Goal: Task Accomplishment & Management: Use online tool/utility

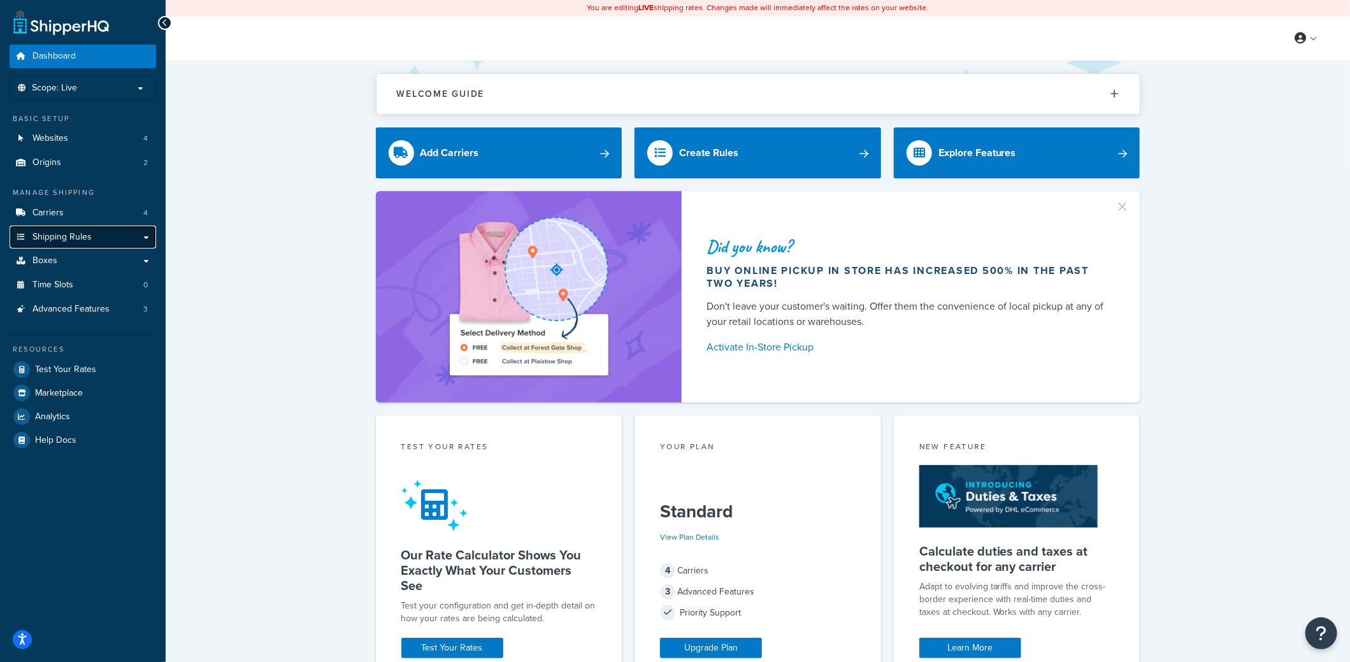
click at [63, 227] on link "Shipping Rules" at bounding box center [83, 238] width 147 height 24
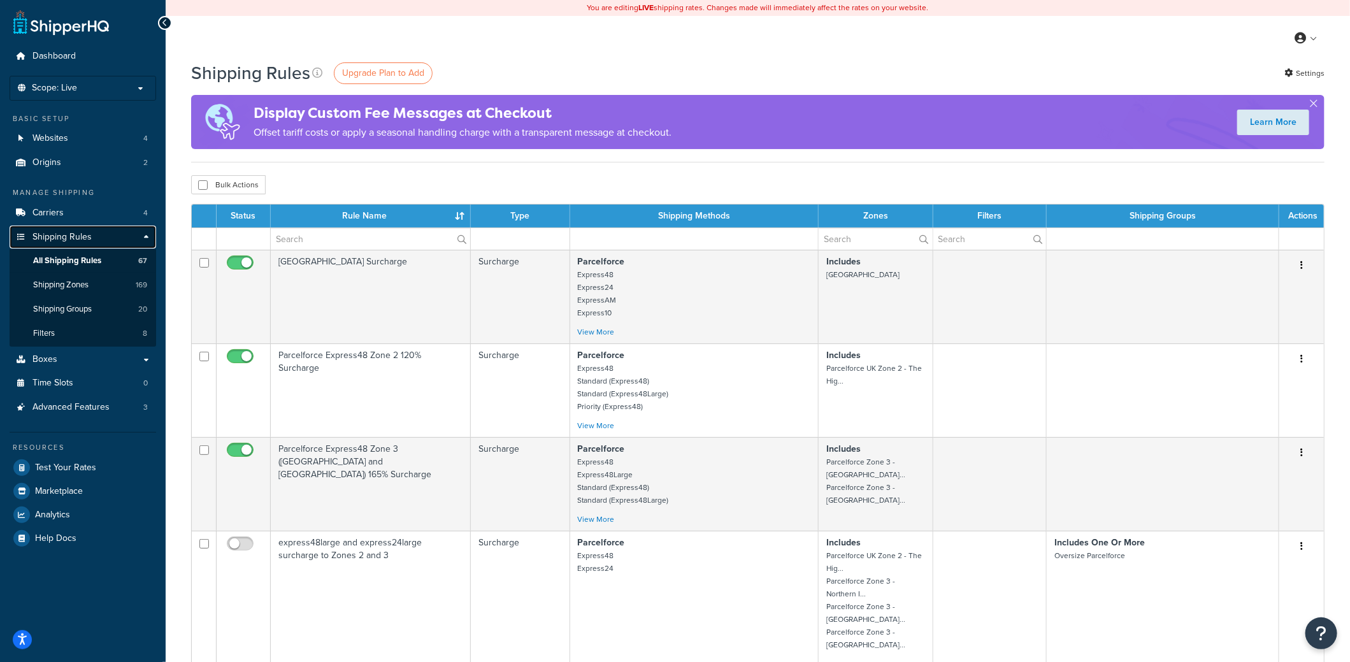
click at [65, 237] on span "Shipping Rules" at bounding box center [61, 237] width 59 height 11
click at [1315, 106] on button "button" at bounding box center [1313, 105] width 3 height 3
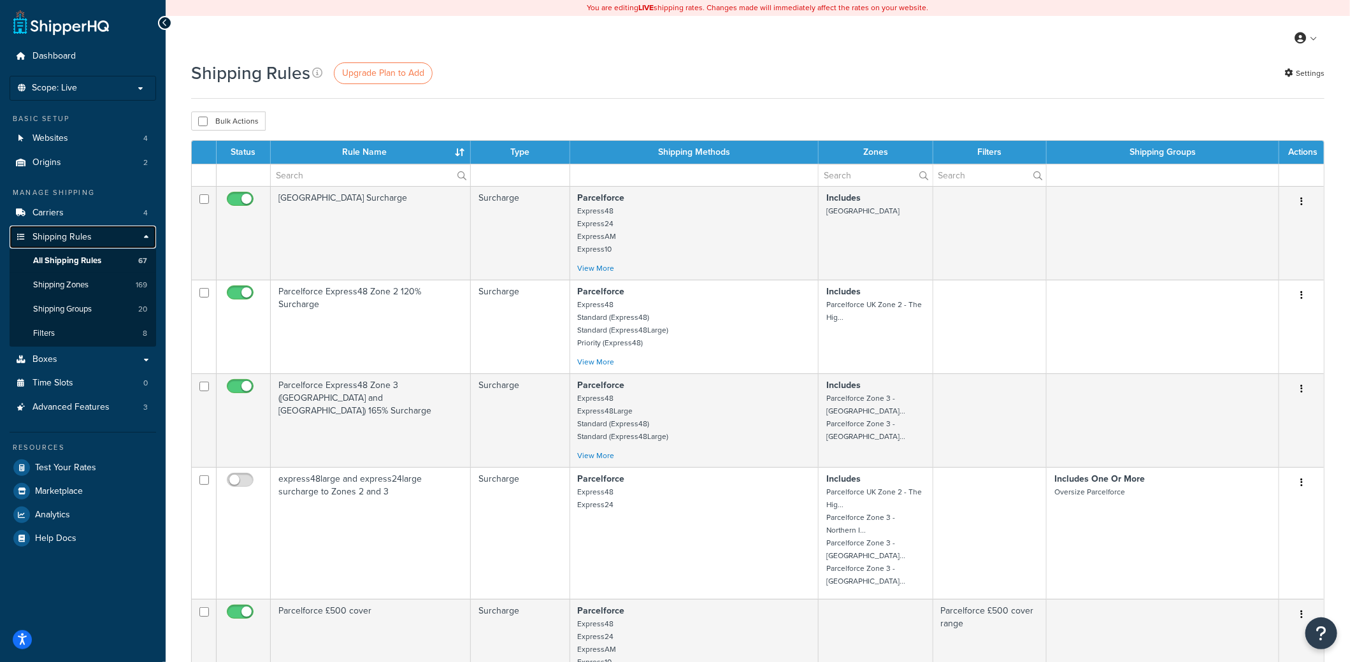
click at [55, 233] on span "Shipping Rules" at bounding box center [61, 237] width 59 height 11
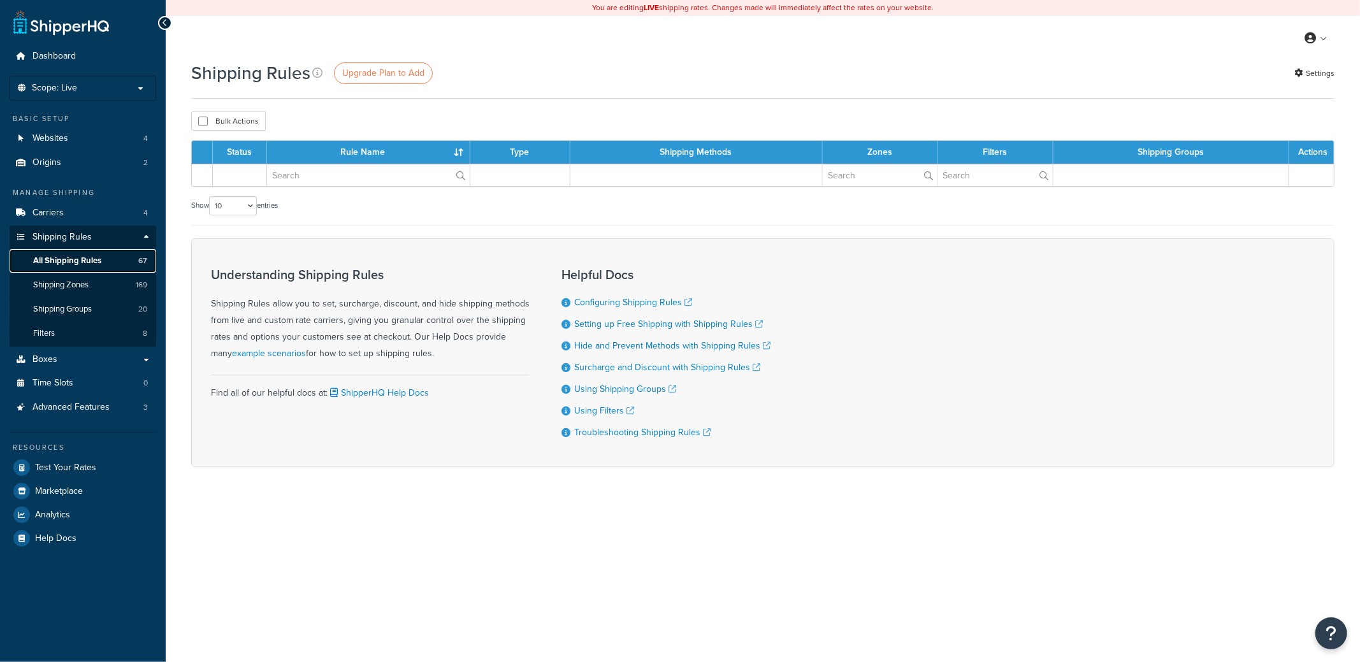
click at [60, 262] on span "All Shipping Rules" at bounding box center [67, 260] width 68 height 11
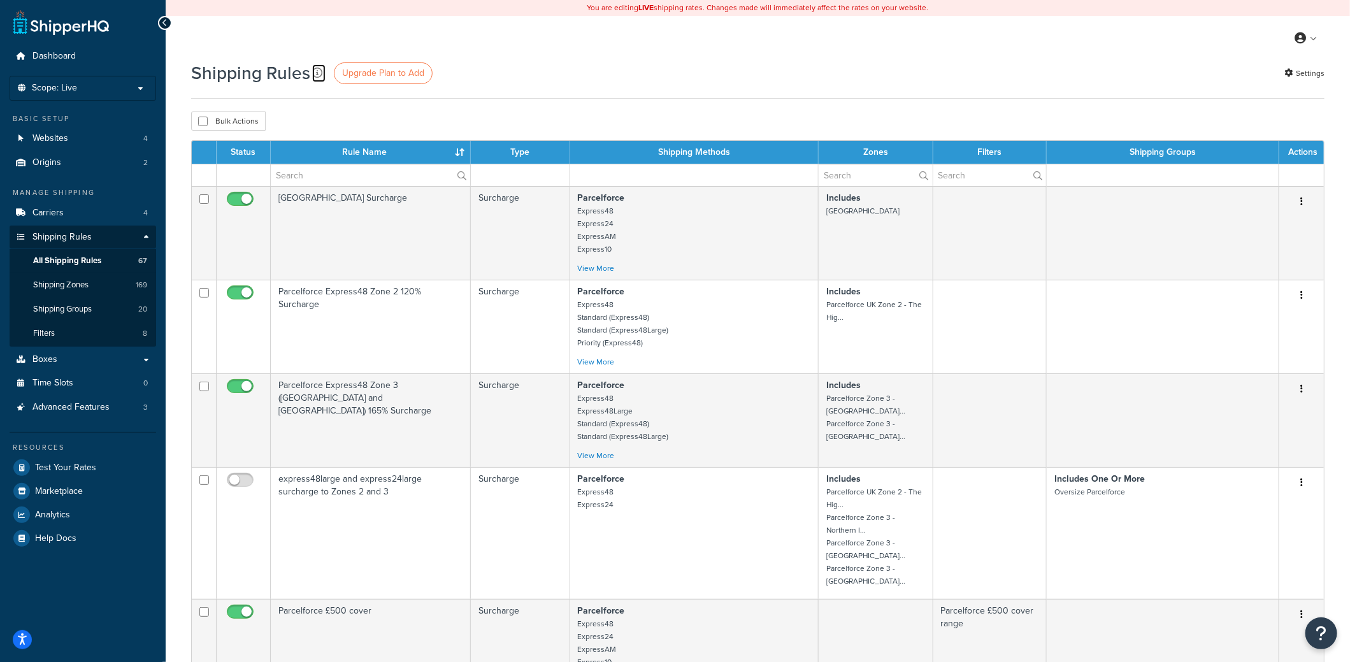
click at [314, 72] on icon at bounding box center [317, 73] width 10 height 10
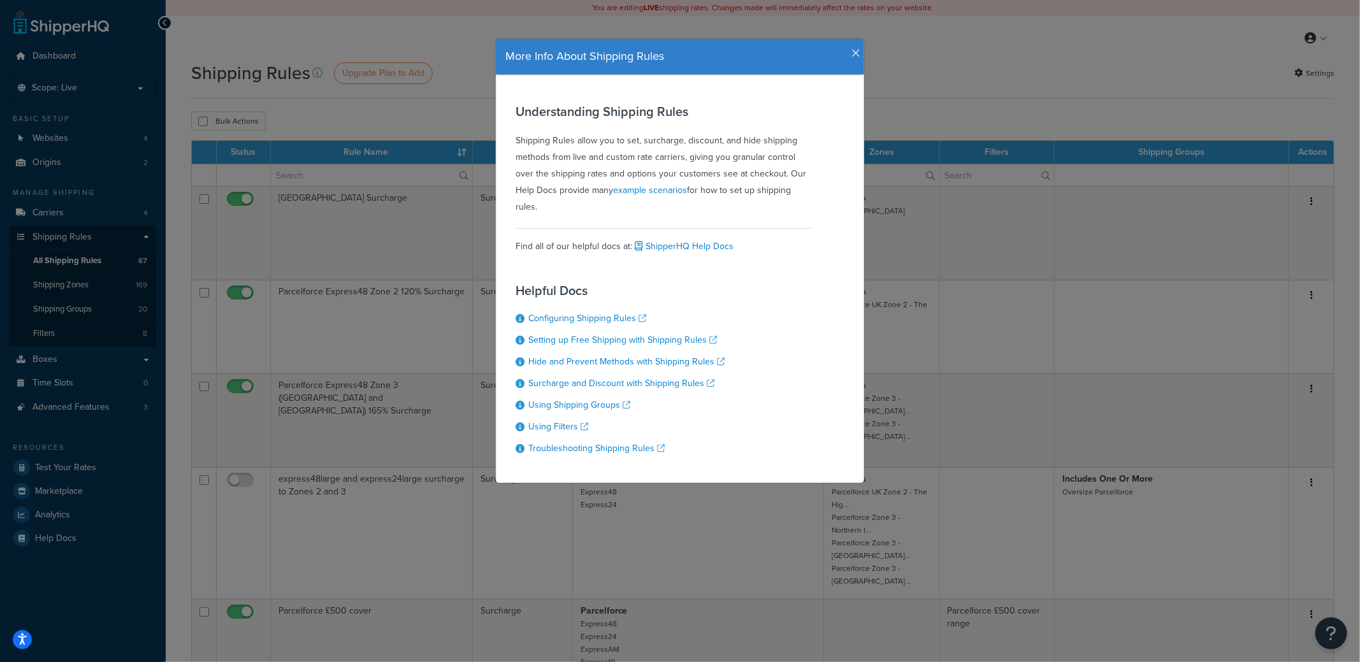
click at [851, 52] on icon "button" at bounding box center [855, 53] width 9 height 11
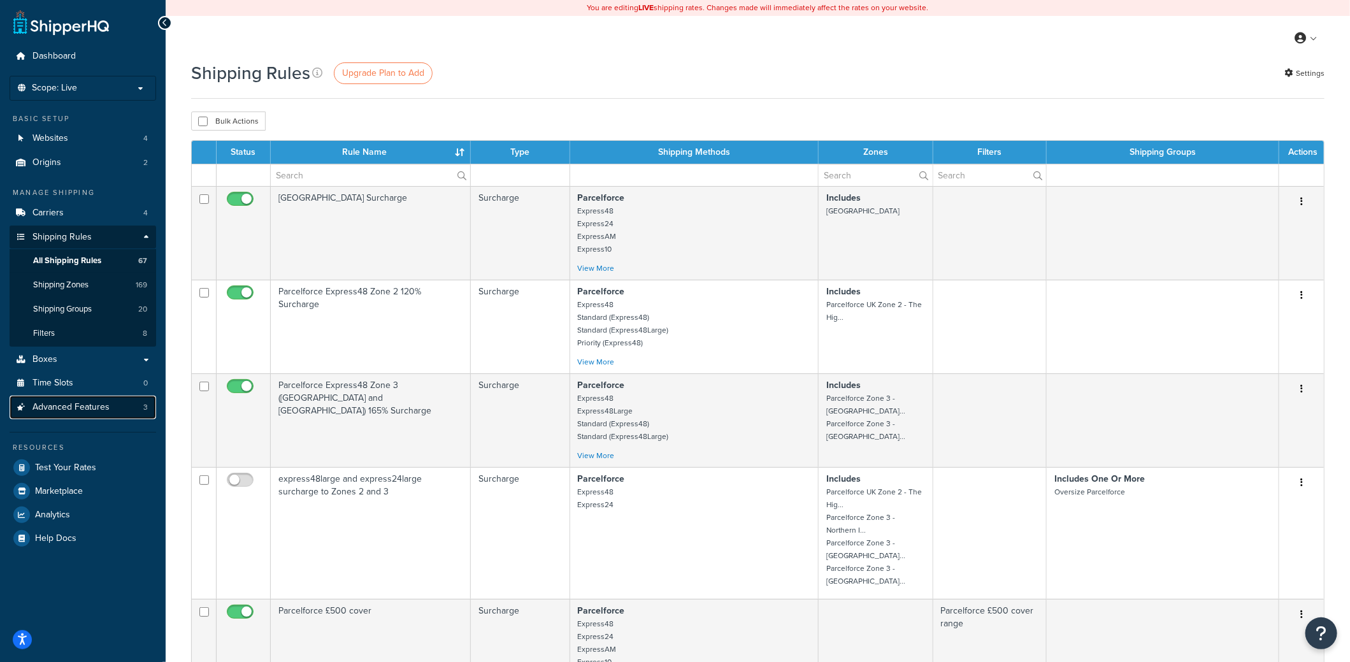
click at [65, 402] on span "Advanced Features" at bounding box center [70, 407] width 77 height 11
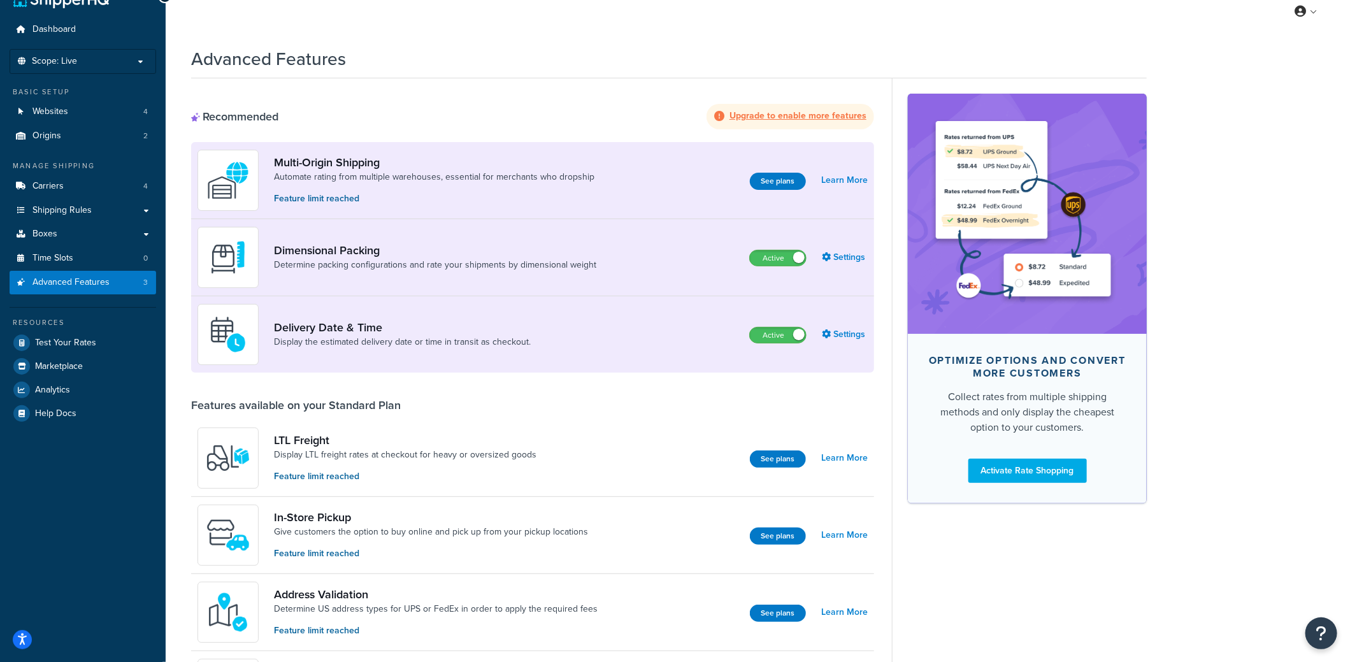
scroll to position [13, 0]
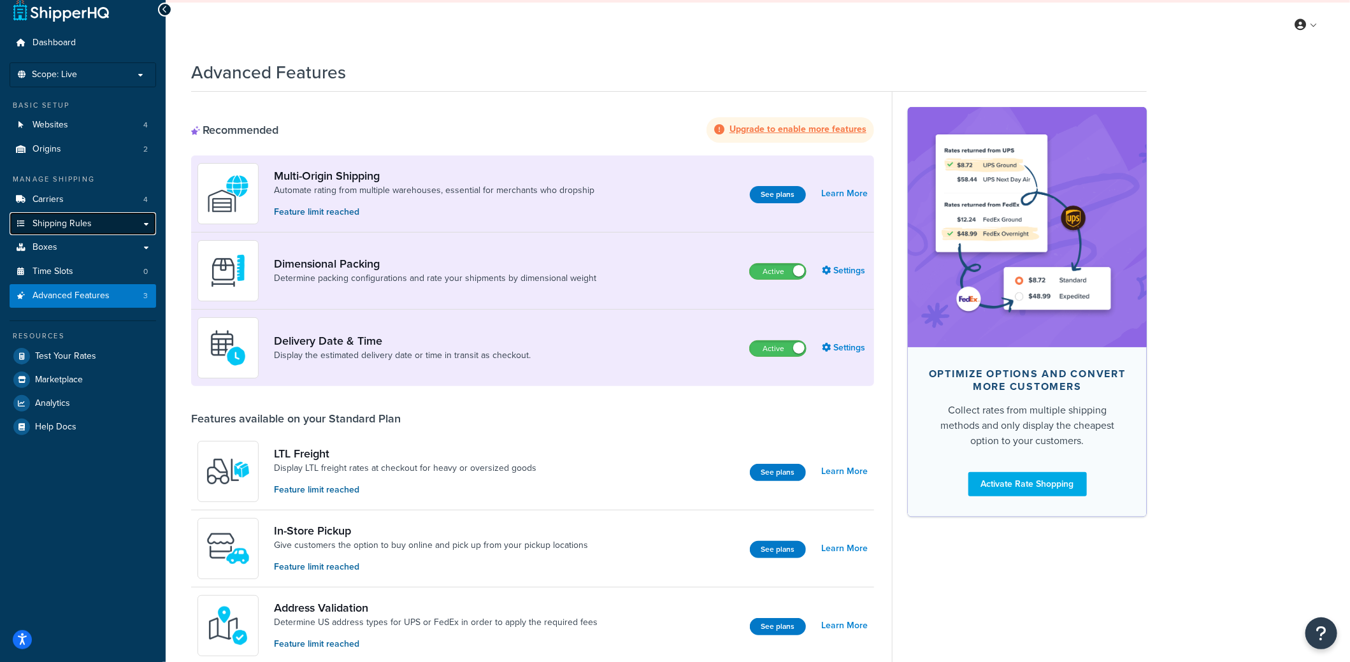
click at [65, 224] on span "Shipping Rules" at bounding box center [61, 224] width 59 height 11
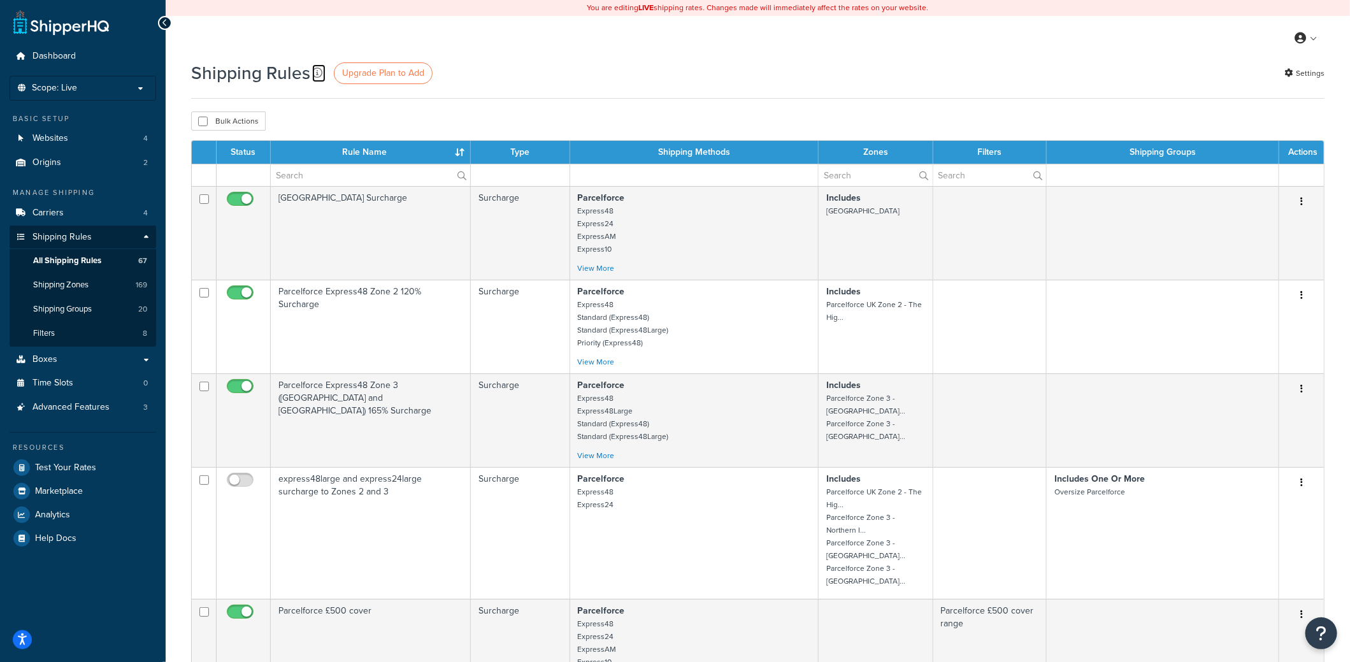
click at [313, 72] on icon at bounding box center [317, 73] width 10 height 10
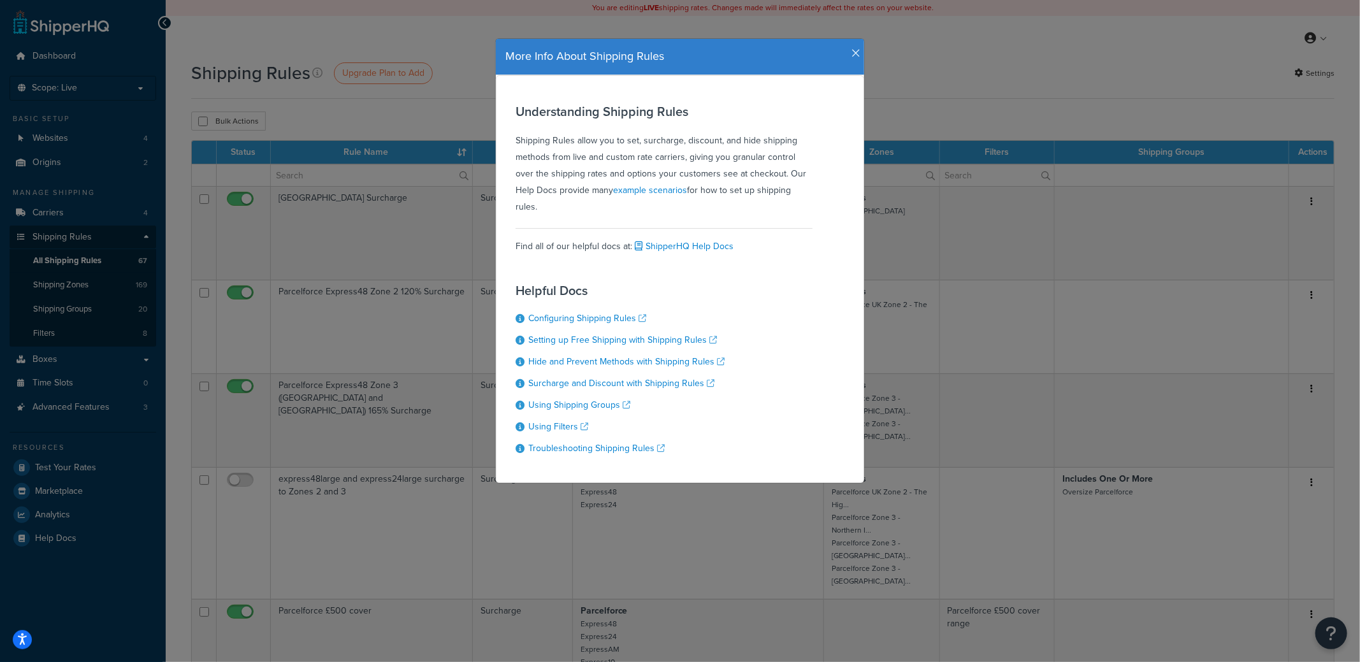
click at [851, 53] on icon "button" at bounding box center [855, 53] width 9 height 11
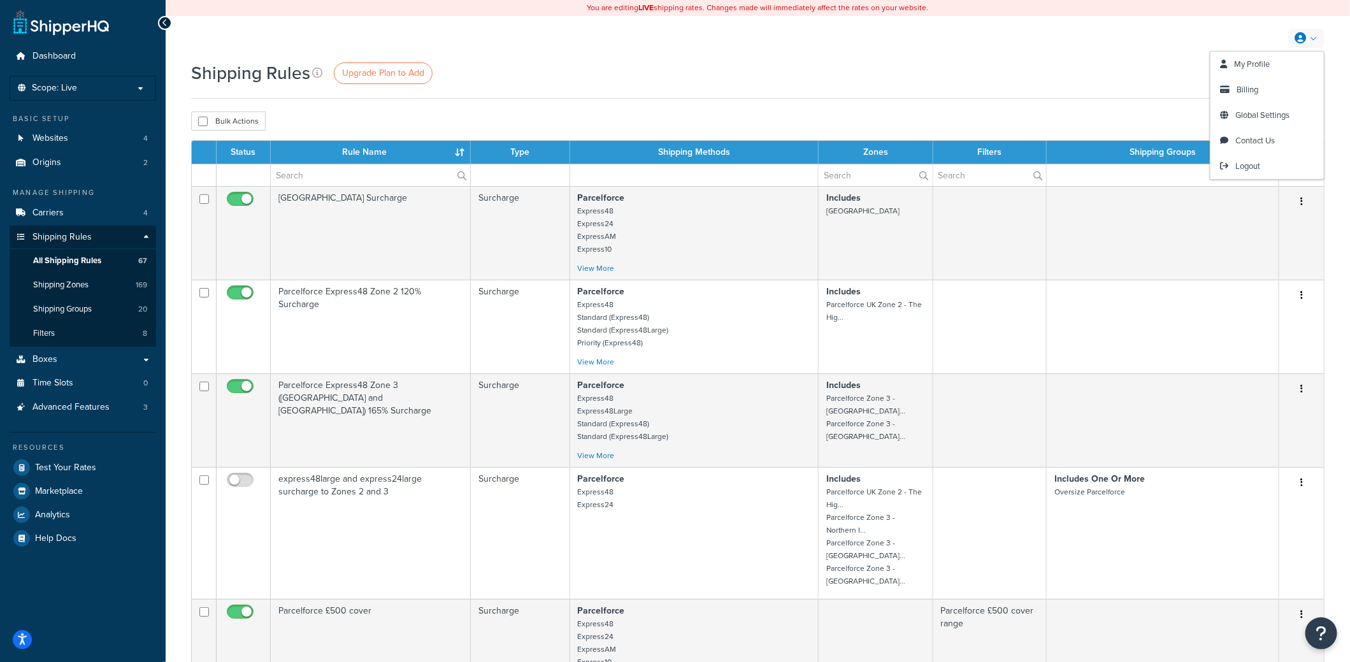
click at [1310, 34] on link at bounding box center [1306, 38] width 36 height 19
click at [529, 71] on div "Shipping Rules Upgrade Plan to Add Settings" at bounding box center [757, 73] width 1133 height 25
click at [1309, 626] on button "Open Resource Center" at bounding box center [1321, 633] width 35 height 35
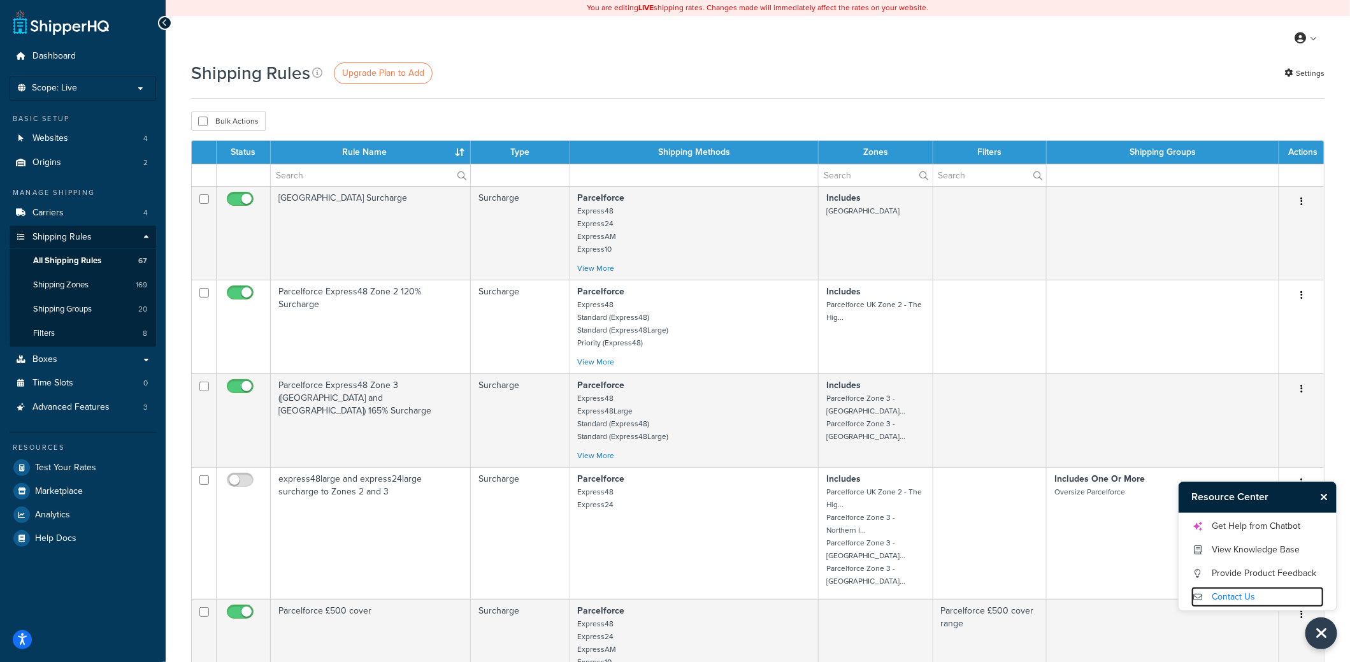
click at [1243, 596] on link "Contact Us" at bounding box center [1257, 597] width 133 height 20
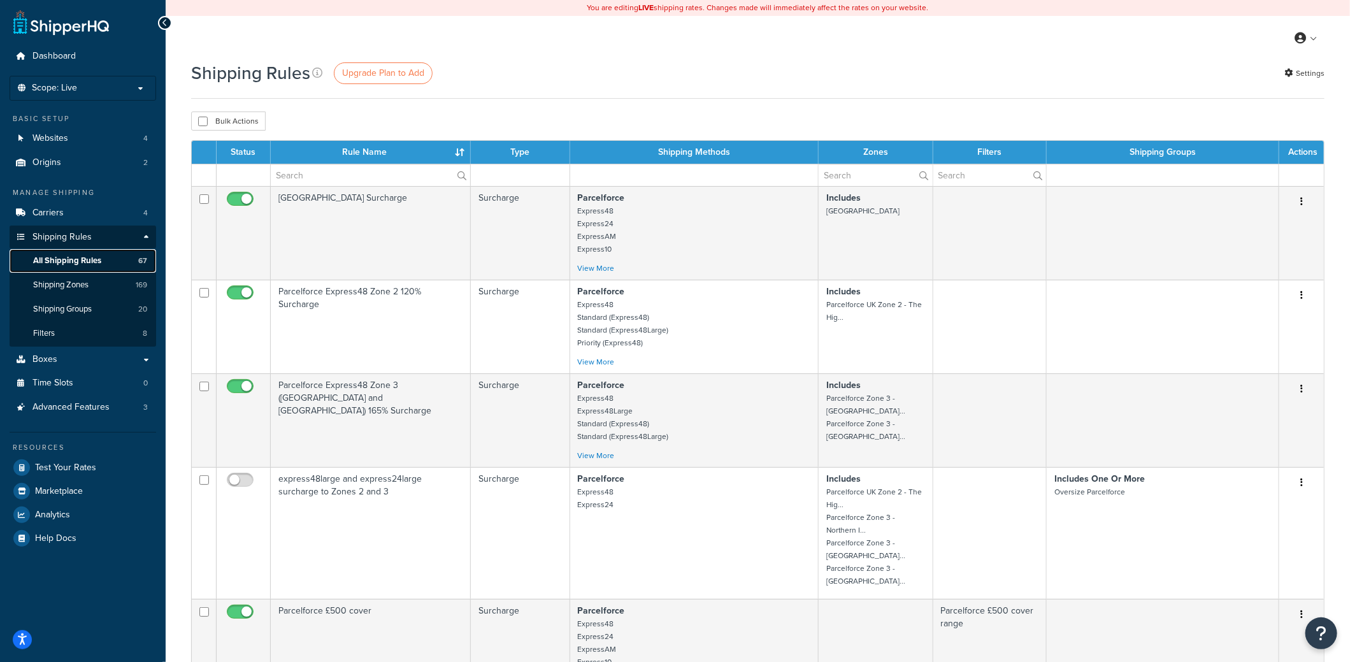
click at [85, 261] on span "All Shipping Rules" at bounding box center [67, 260] width 68 height 11
click at [348, 69] on span "Upgrade Plan to Add" at bounding box center [383, 72] width 82 height 13
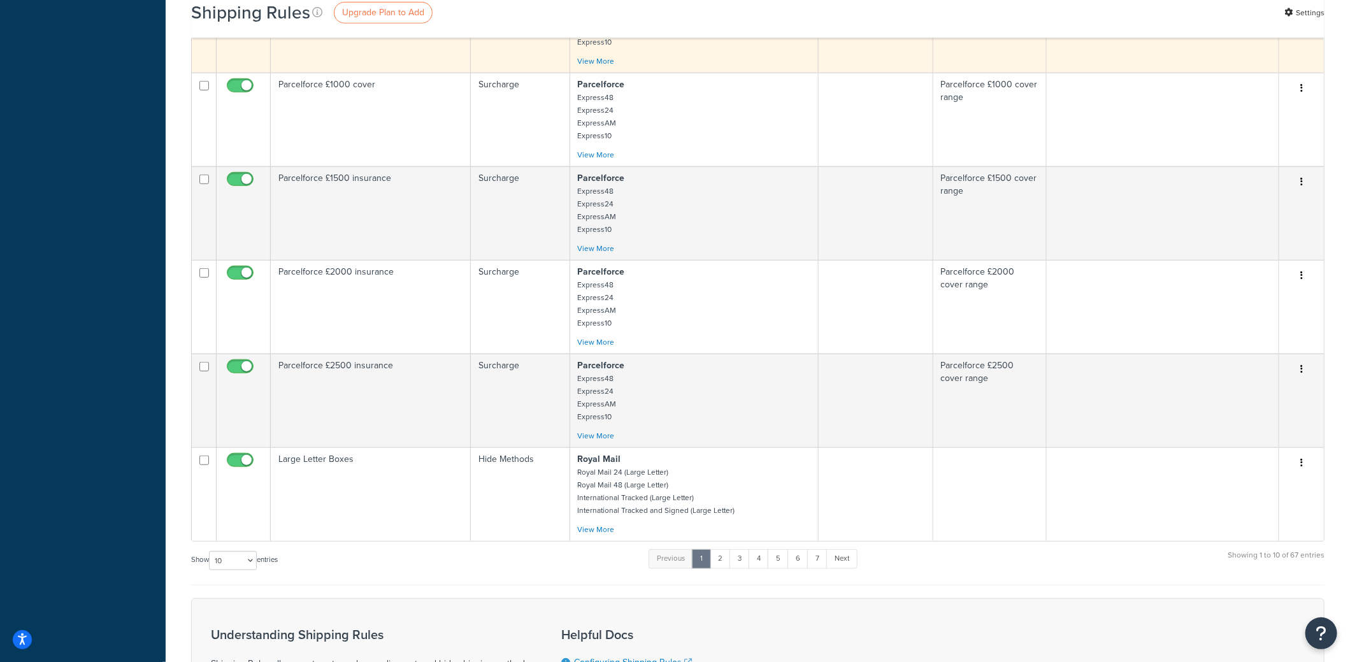
scroll to position [636, 0]
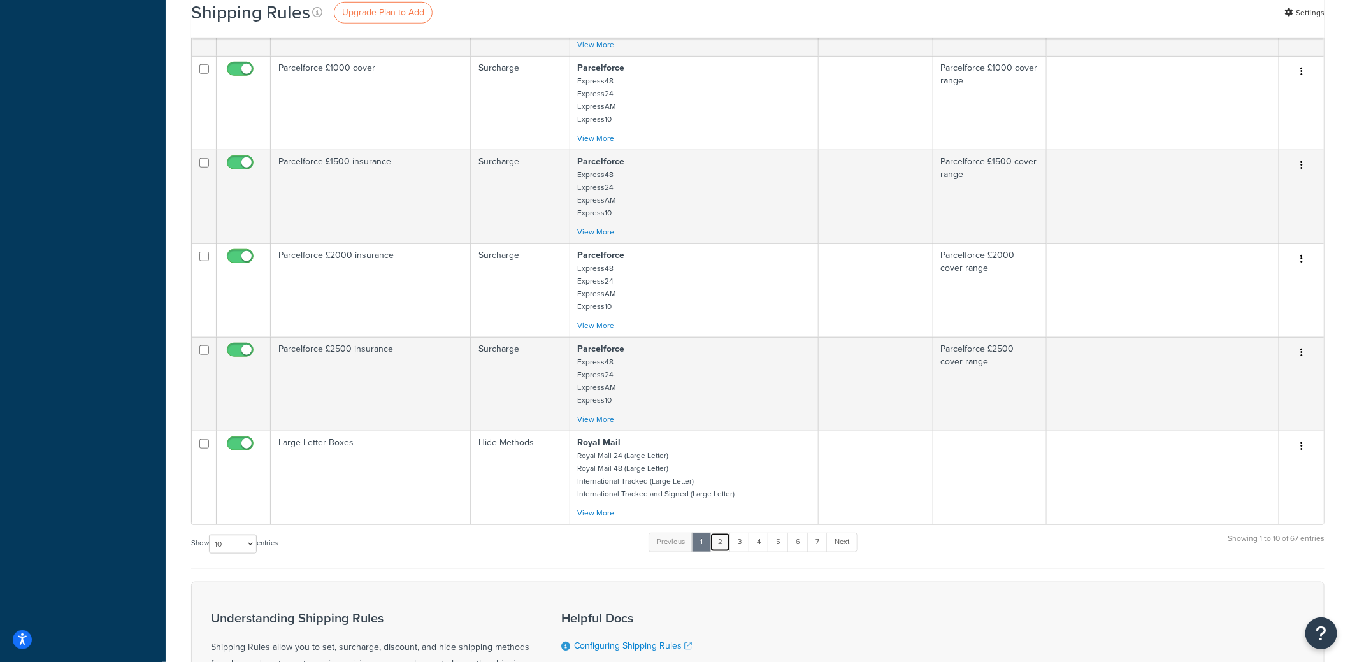
click at [727, 537] on link "2" at bounding box center [720, 542] width 21 height 19
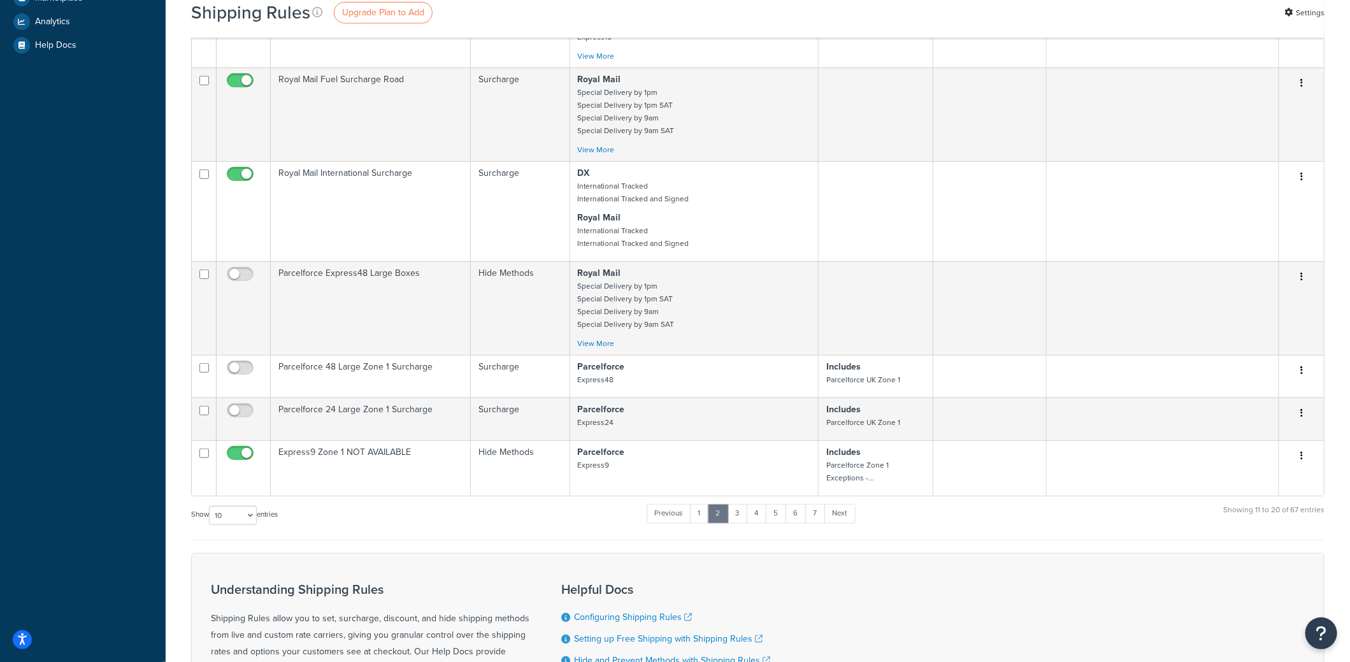
scroll to position [685, 0]
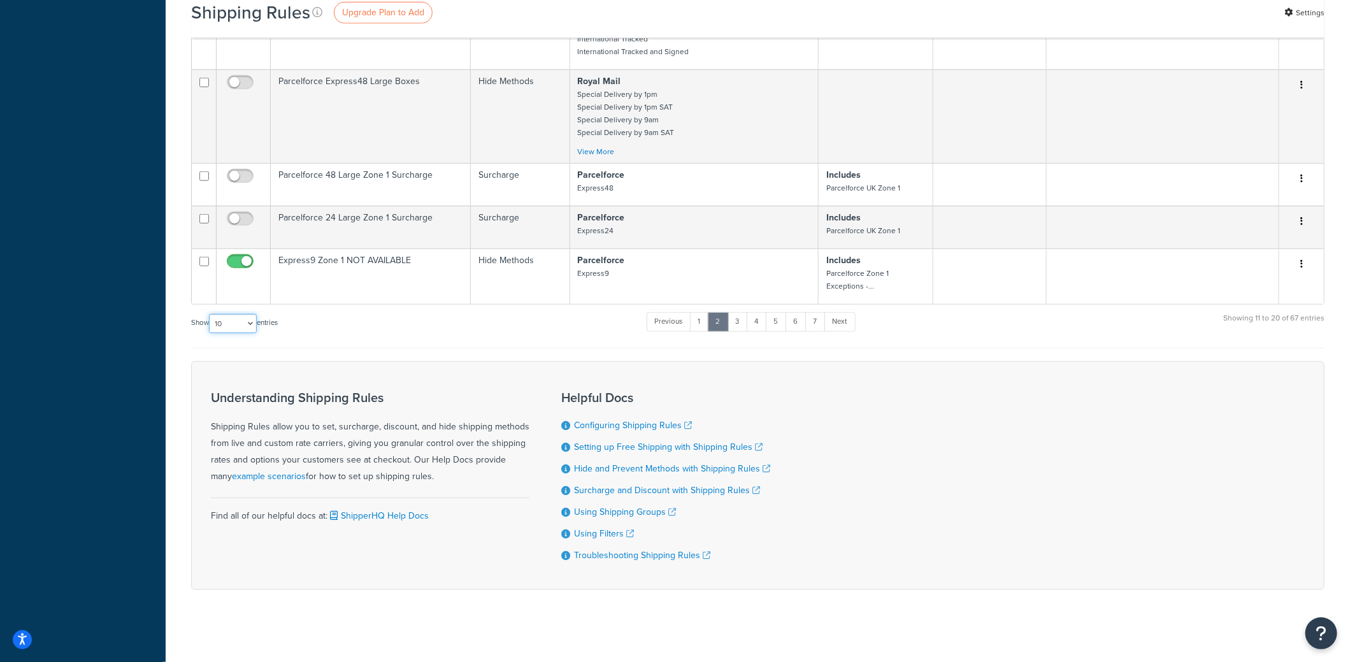
click at [222, 314] on select "10 15 25 50 100 1000" at bounding box center [233, 323] width 48 height 19
click at [210, 314] on select "10 15 25 50 100 1000" at bounding box center [233, 323] width 48 height 19
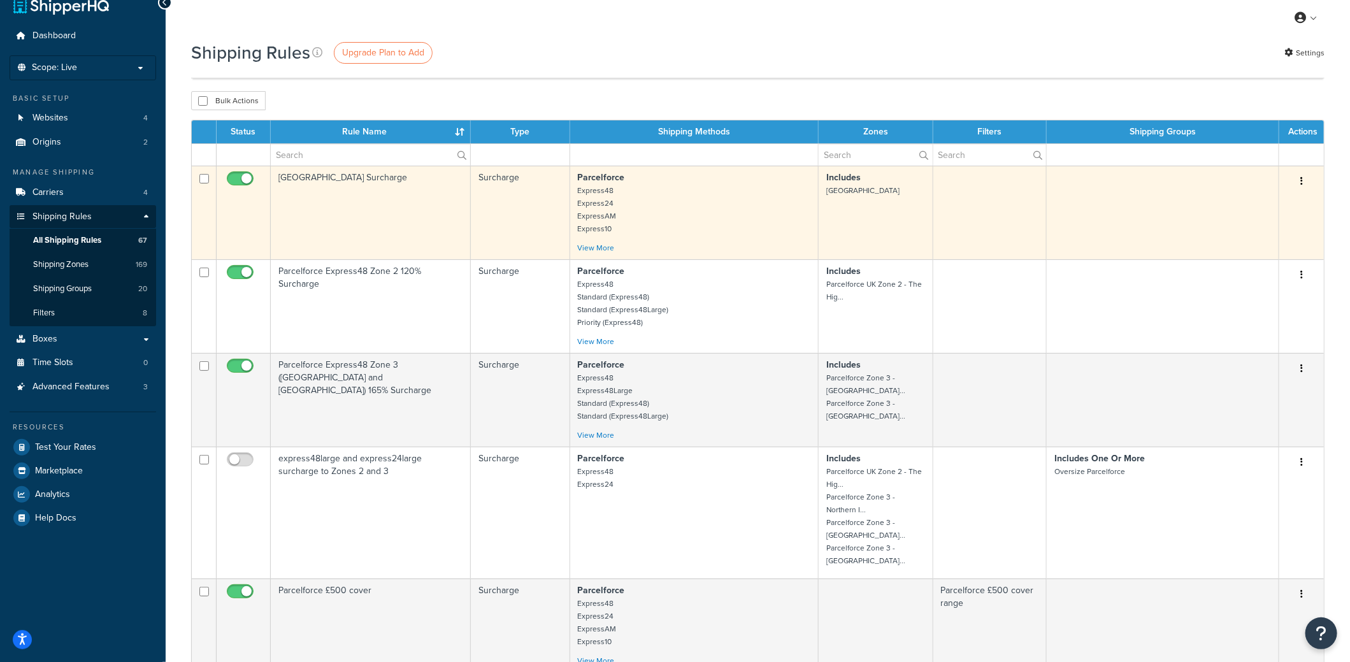
scroll to position [0, 0]
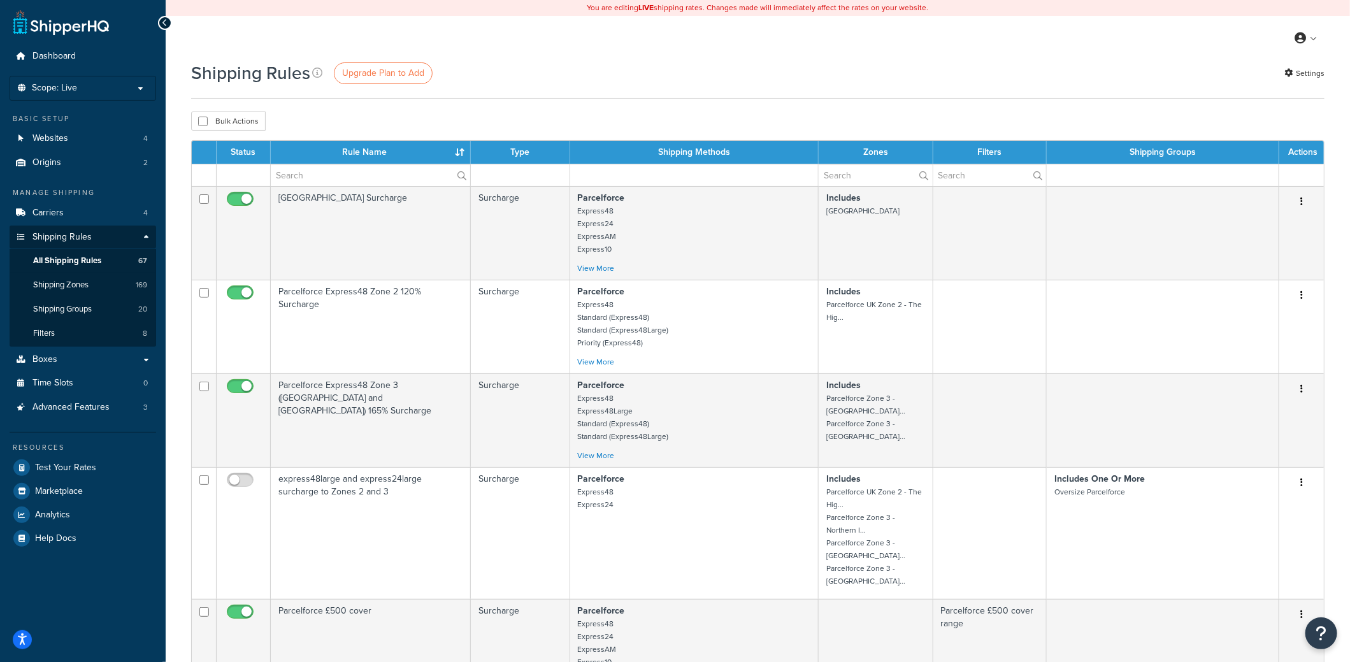
click at [247, 173] on td at bounding box center [244, 175] width 54 height 22
click at [241, 148] on th "Status" at bounding box center [244, 152] width 54 height 23
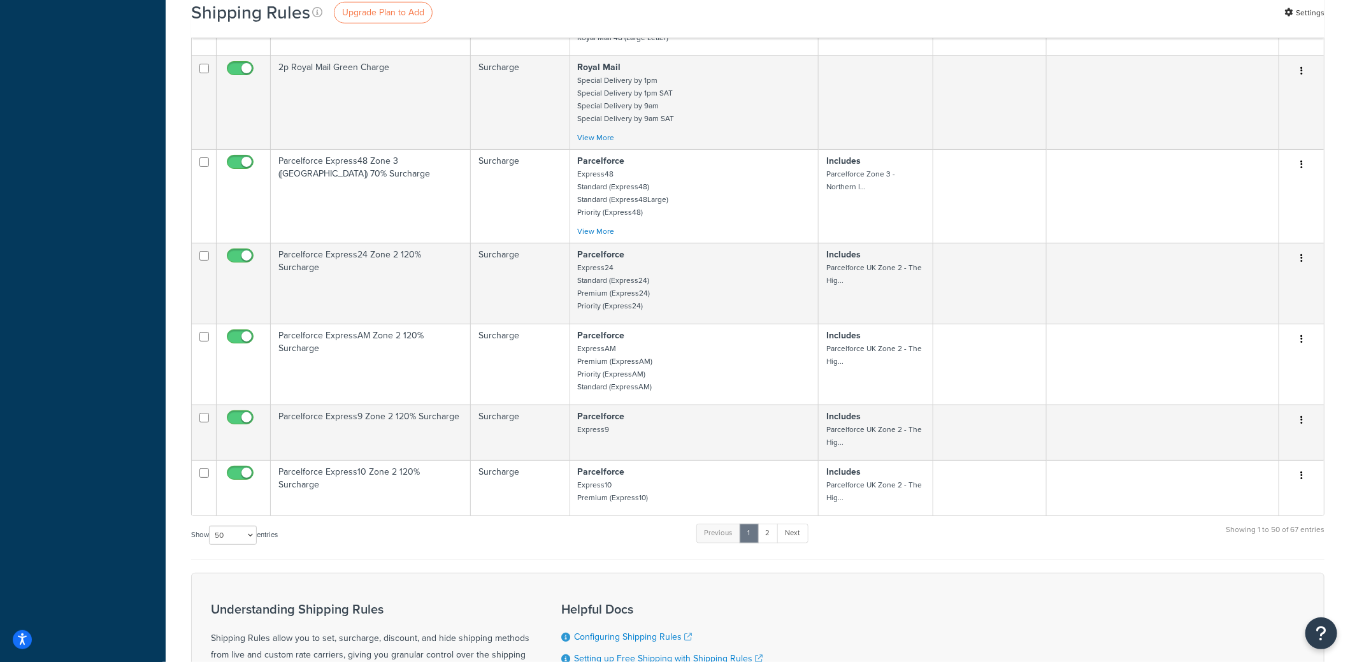
scroll to position [3924, 0]
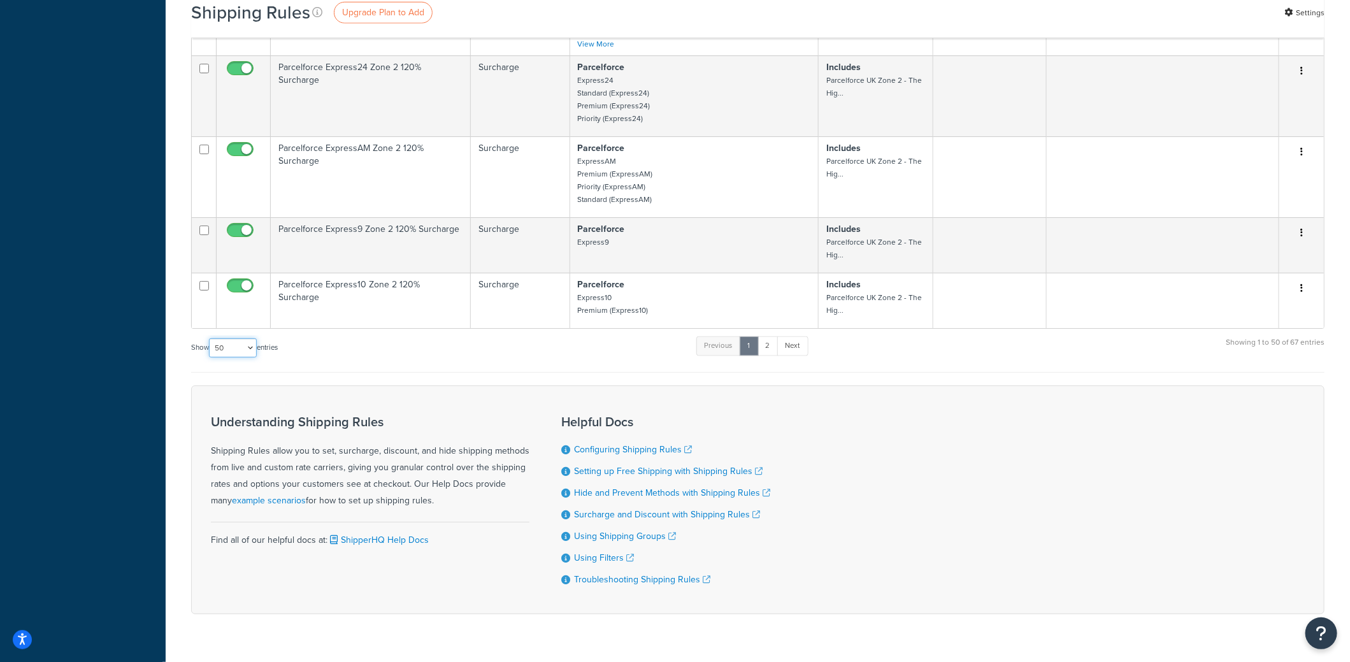
click at [253, 338] on select "10 15 25 50 100 1000" at bounding box center [233, 347] width 48 height 19
select select "100"
click at [210, 338] on select "10 15 25 50 100 1000" at bounding box center [233, 347] width 48 height 19
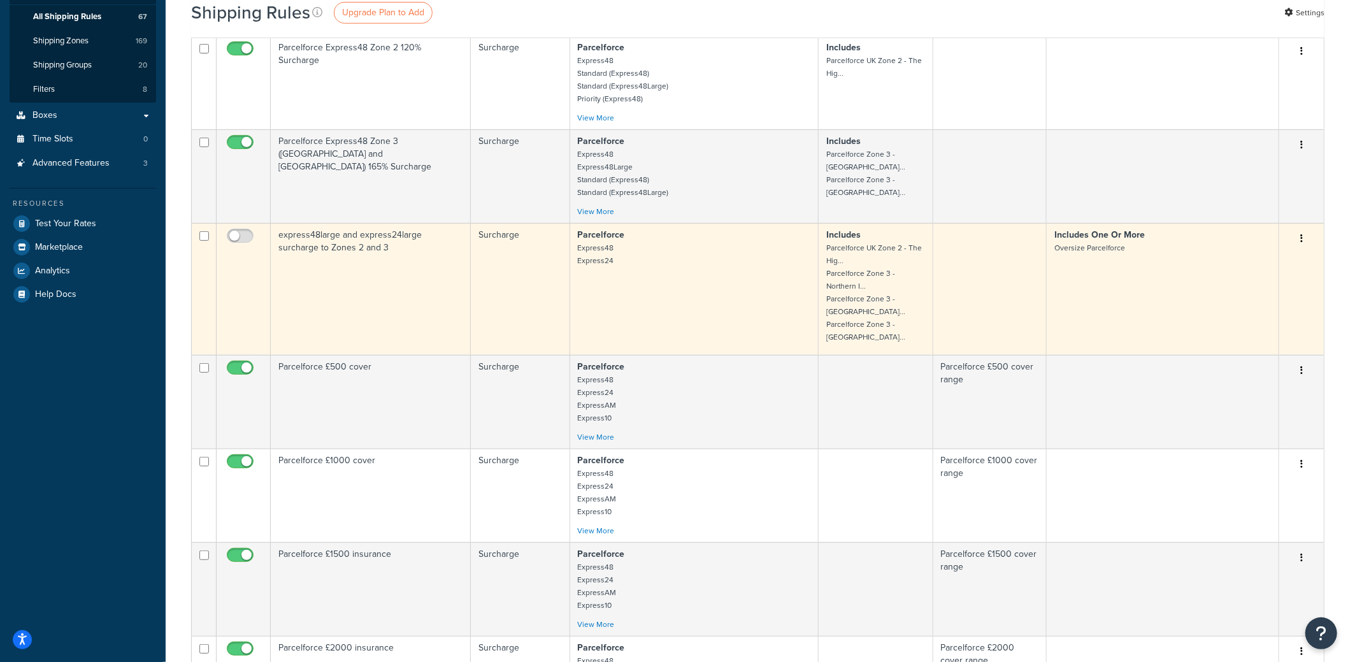
scroll to position [0, 0]
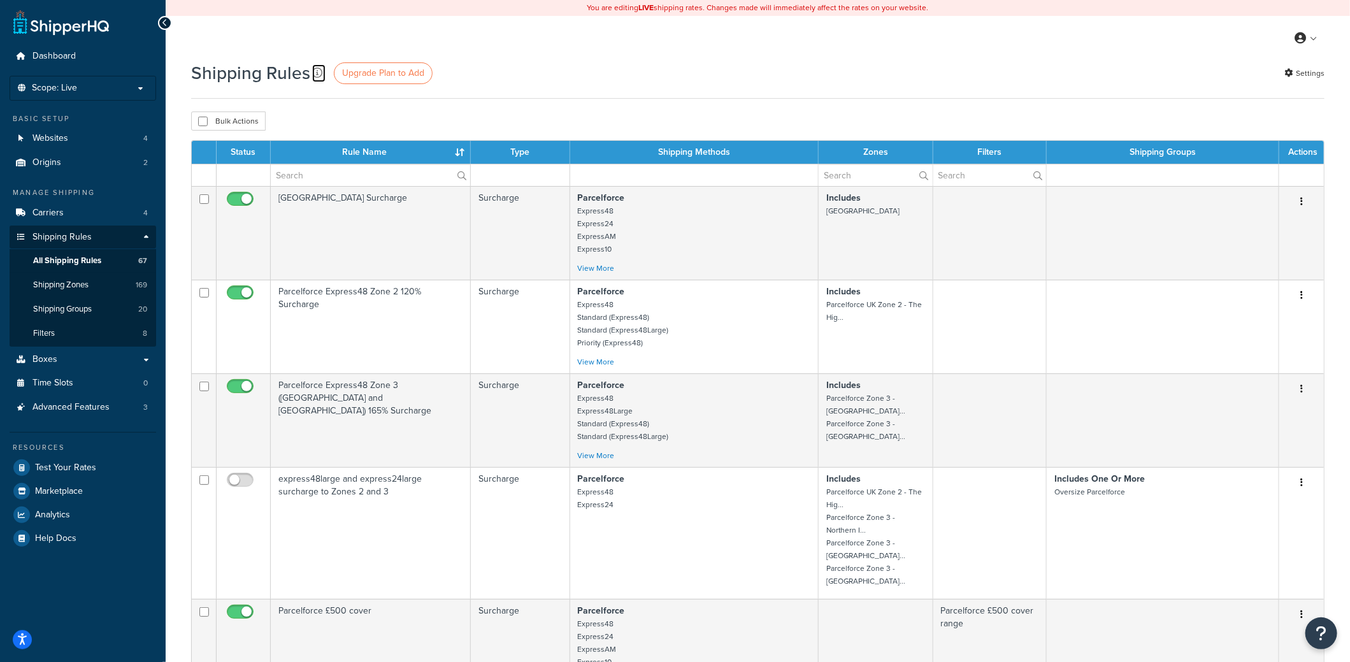
click at [319, 72] on icon at bounding box center [317, 73] width 10 height 10
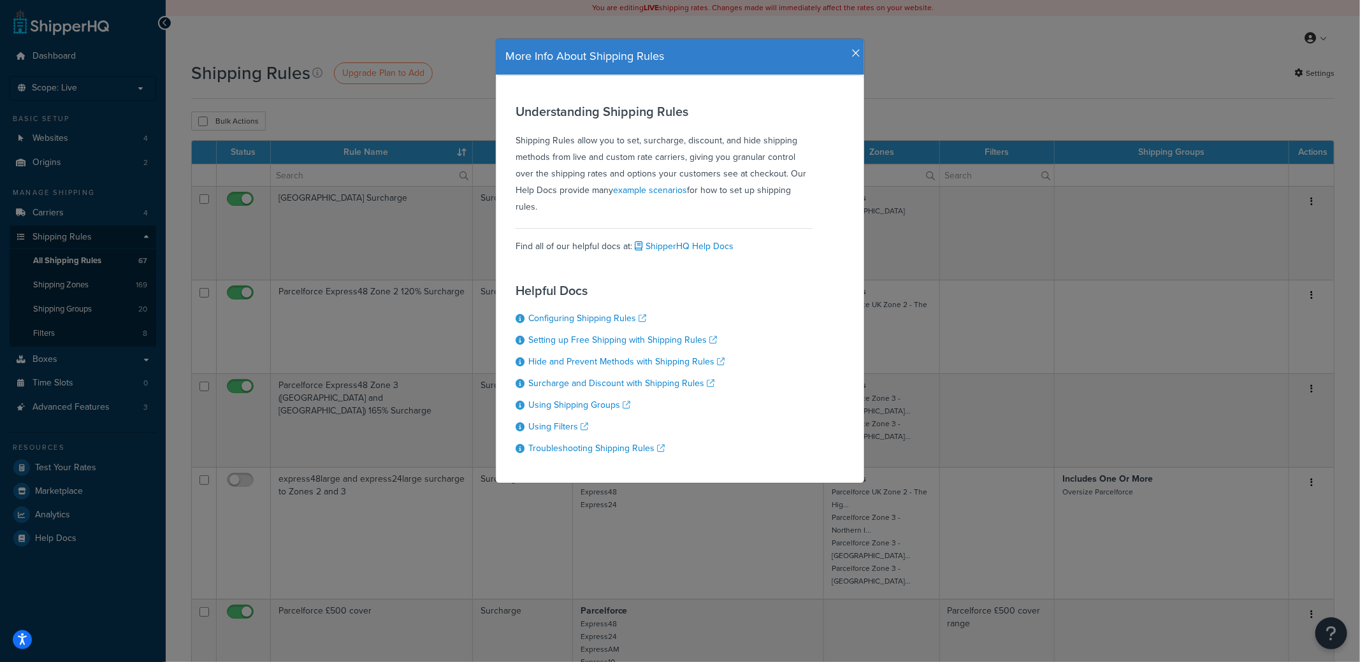
click at [846, 49] on h4 "More Info About Shipping Rules" at bounding box center [679, 56] width 349 height 17
click at [853, 48] on icon "button" at bounding box center [855, 53] width 9 height 11
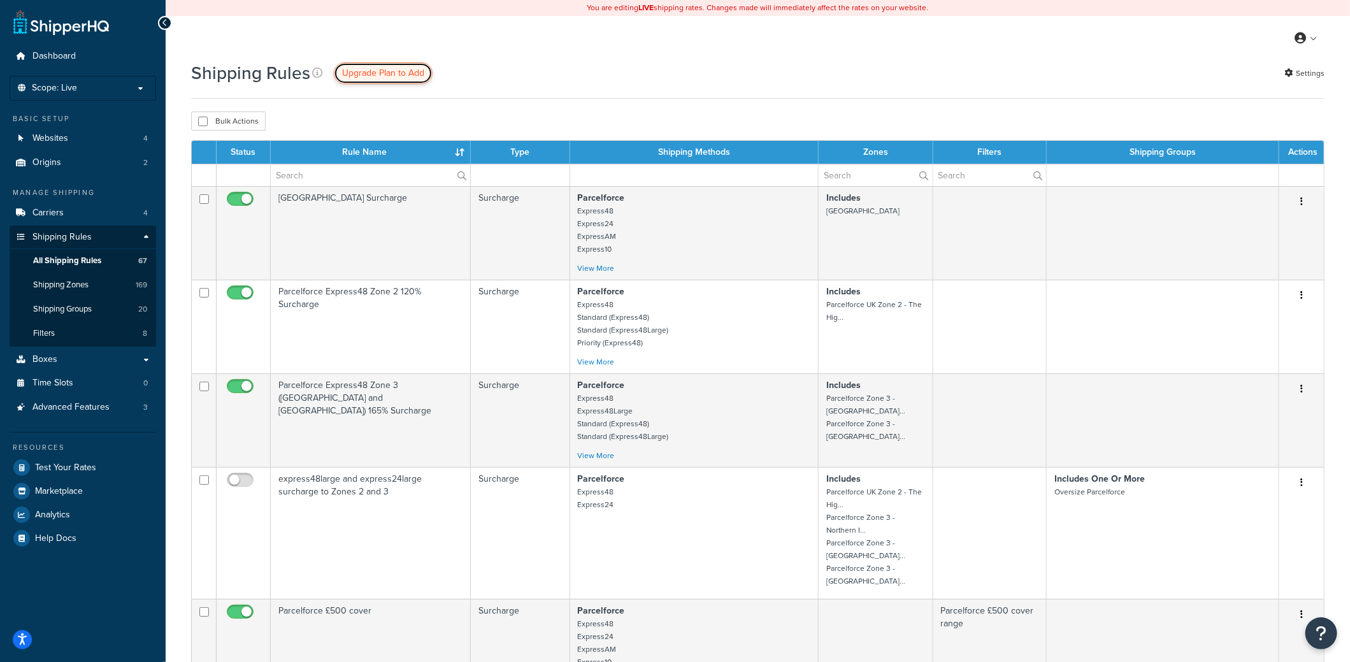
click at [373, 75] on span "Upgrade Plan to Add" at bounding box center [383, 72] width 82 height 13
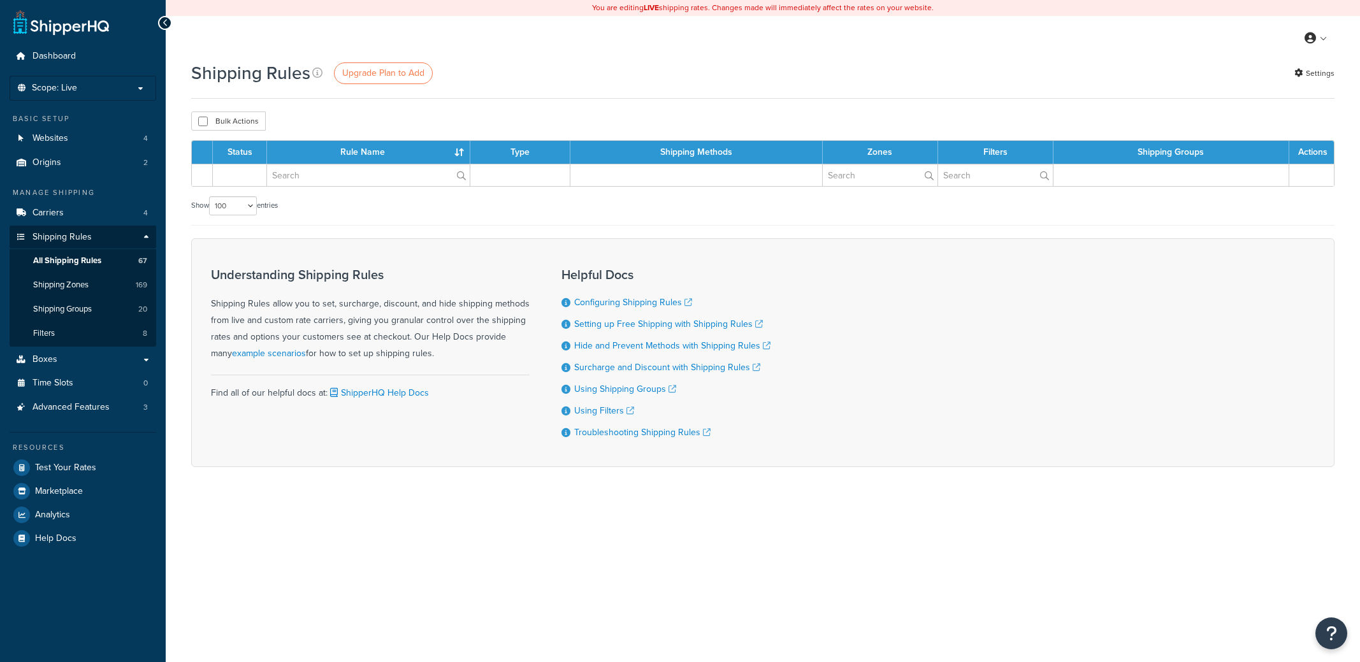
select select "100"
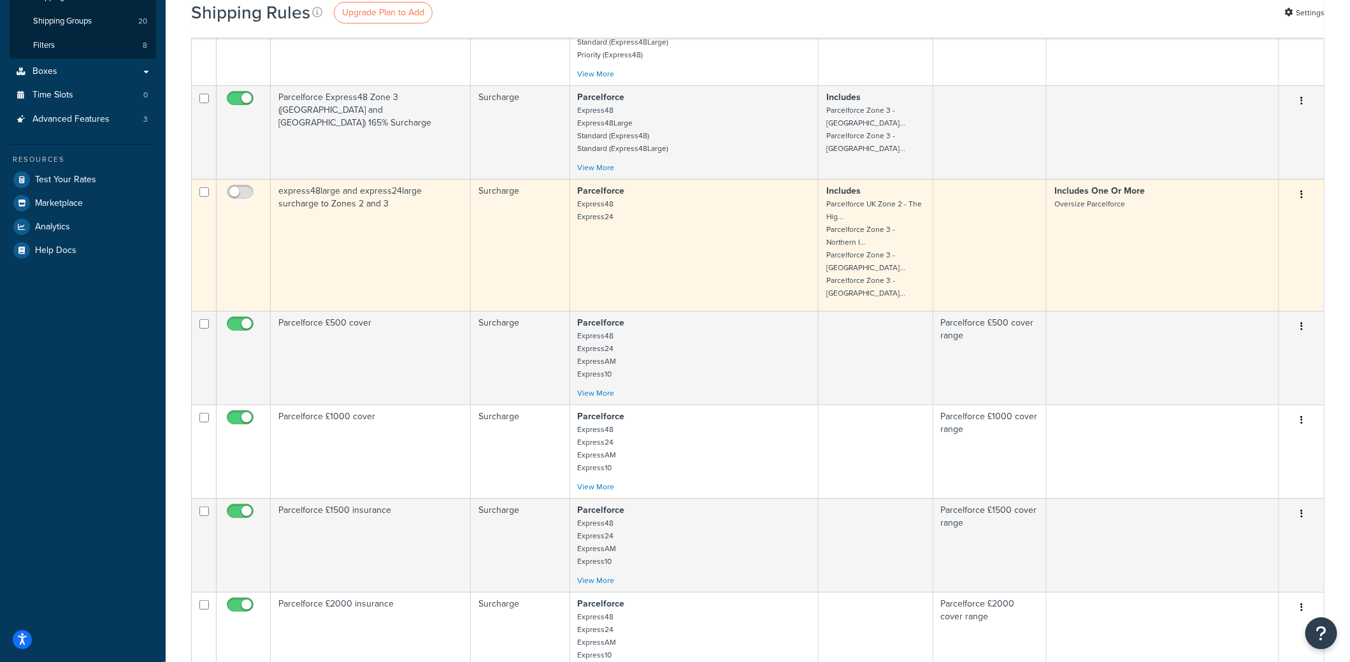
scroll to position [318, 0]
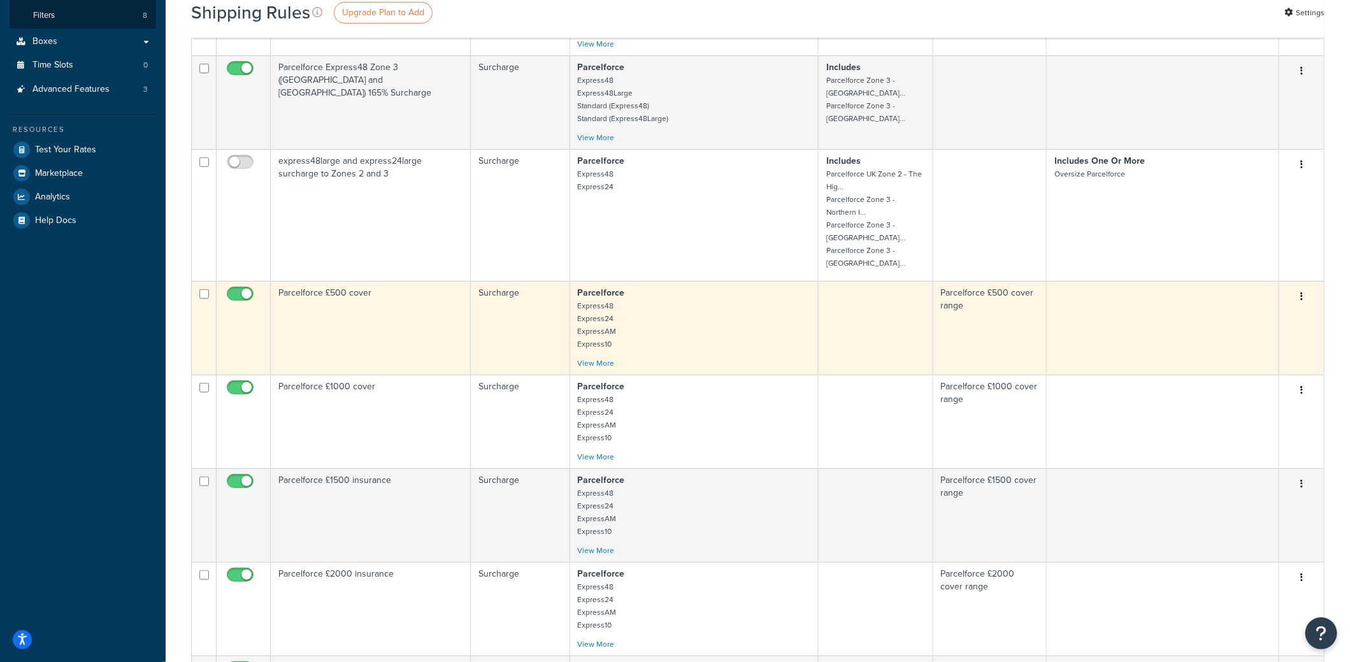
click at [449, 317] on td "Parcelforce £500 cover" at bounding box center [371, 328] width 200 height 94
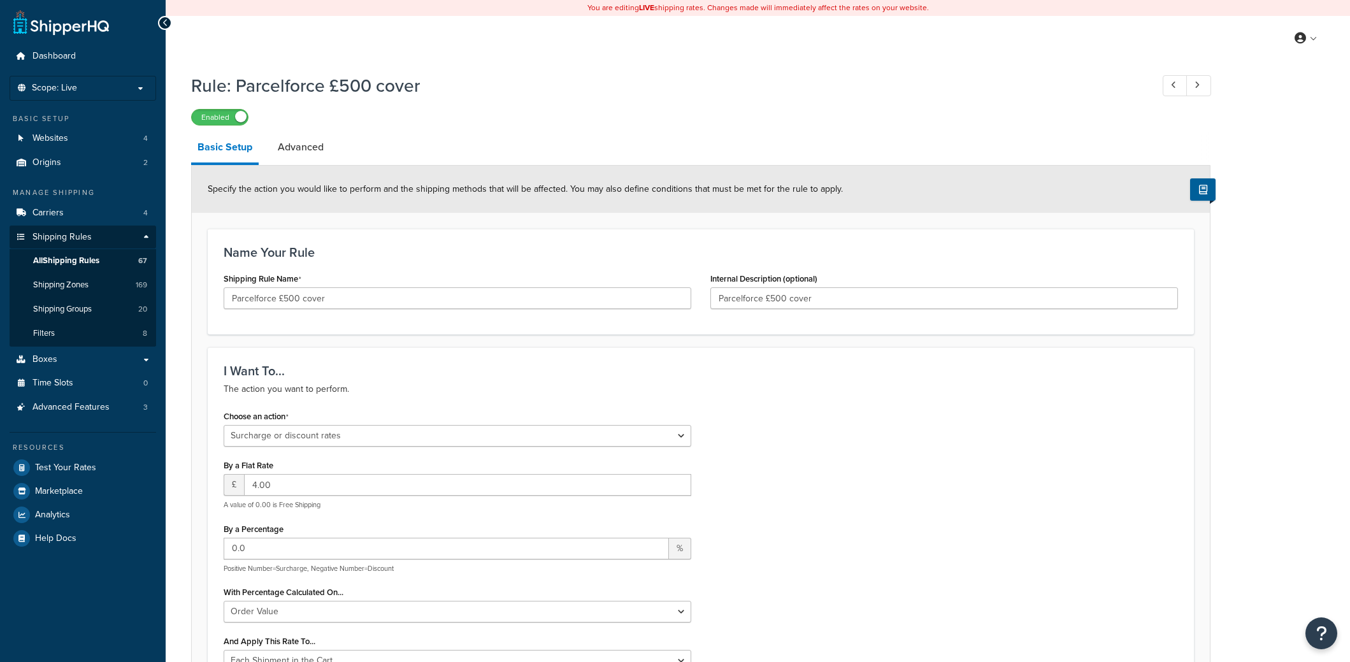
select select "SURCHARGE"
select select "ORDER"
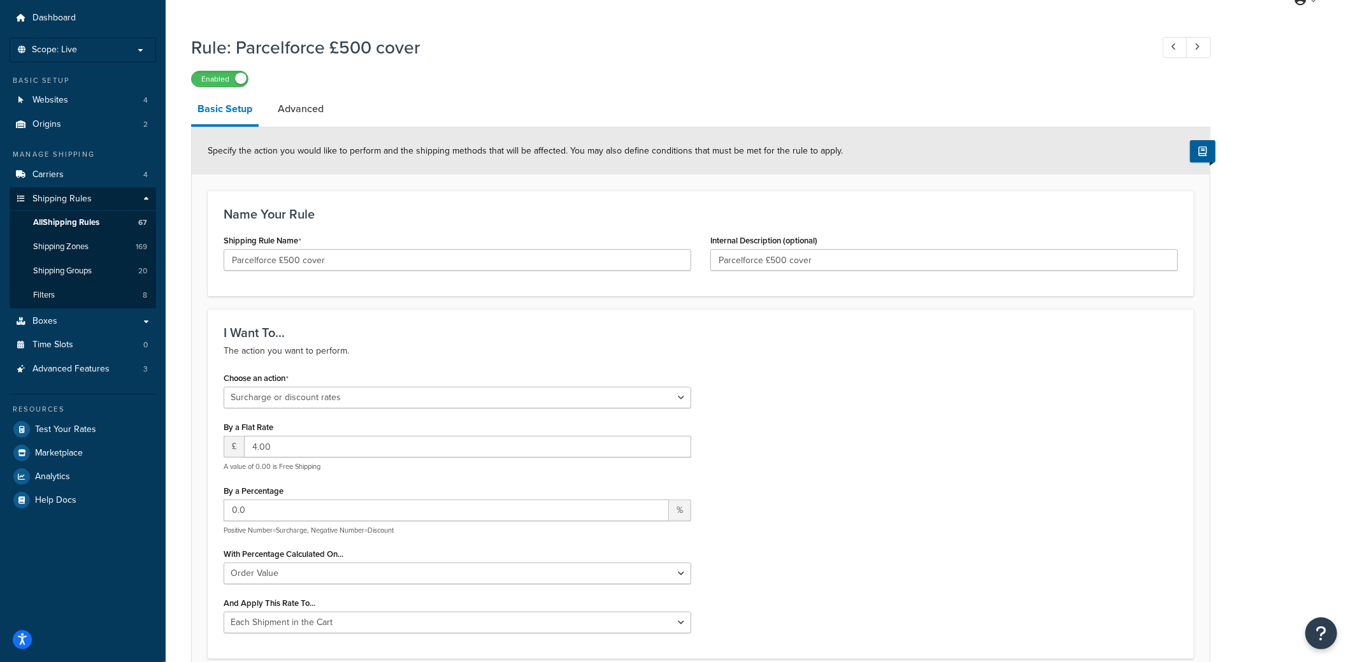
scroll to position [63, 0]
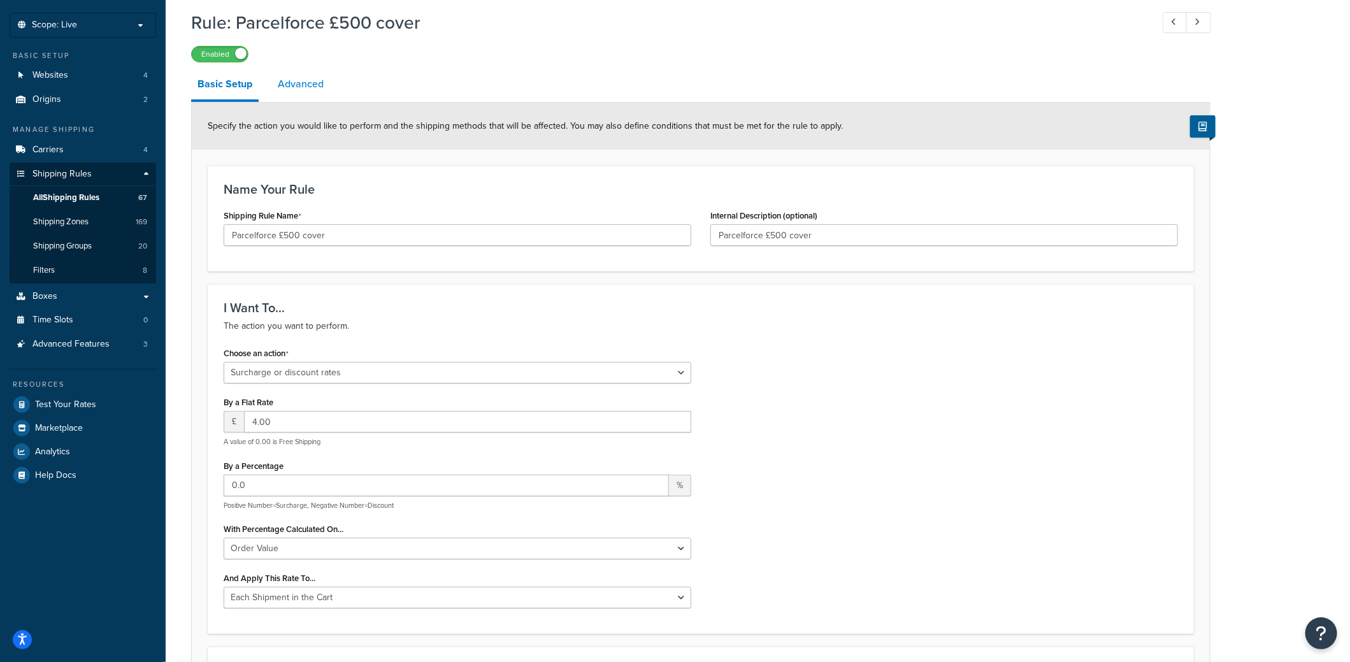
click at [282, 77] on link "Advanced" at bounding box center [300, 84] width 59 height 31
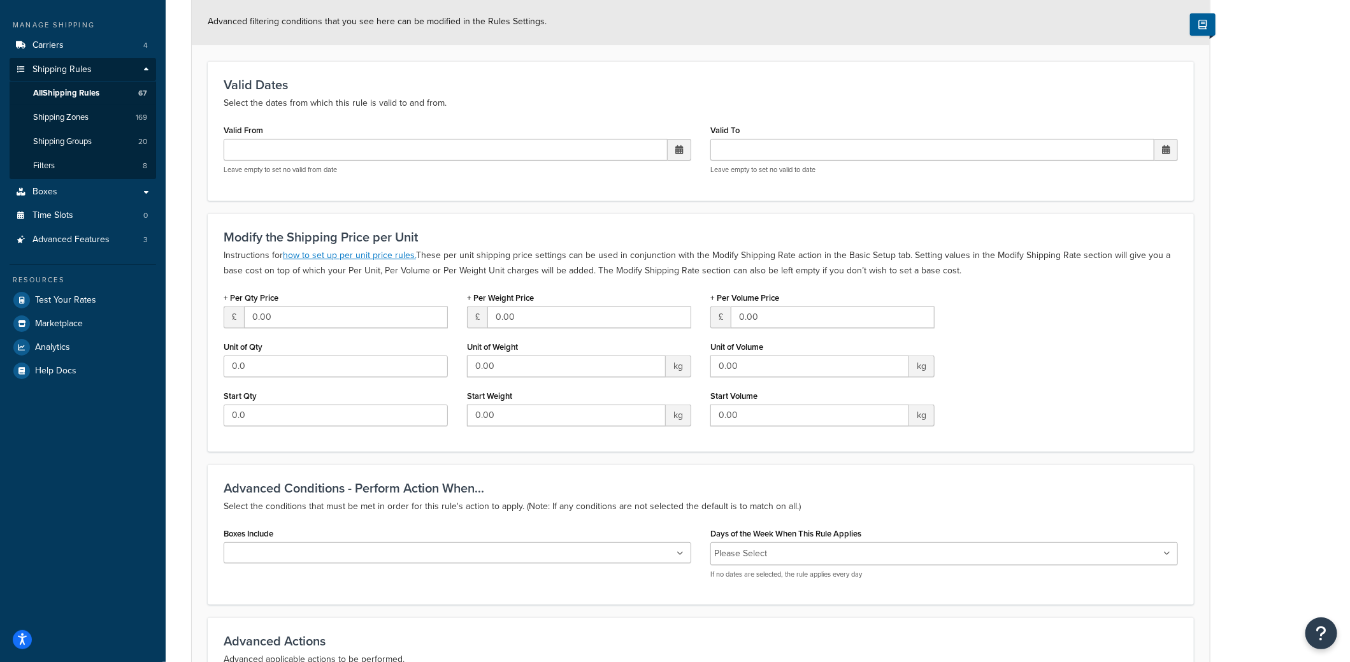
scroll to position [191, 0]
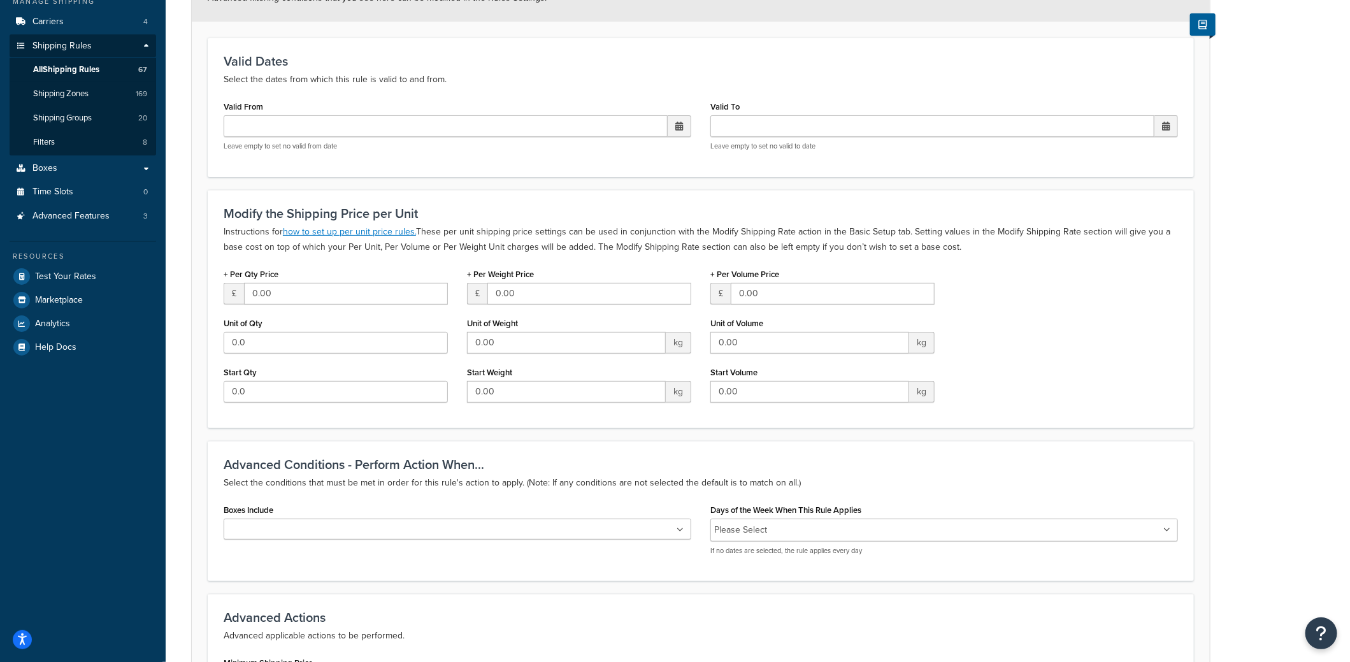
click at [357, 512] on div "Boxes Include A-CD CTN-014-011-009 CTN-028-020-013-QTY-300 CTN-046-046-012 CTN-…" at bounding box center [458, 520] width 468 height 39
click at [355, 519] on ul at bounding box center [458, 529] width 468 height 21
click at [371, 492] on div "Advanced Conditions - Perform Action When... Select the conditions that must be…" at bounding box center [701, 511] width 986 height 140
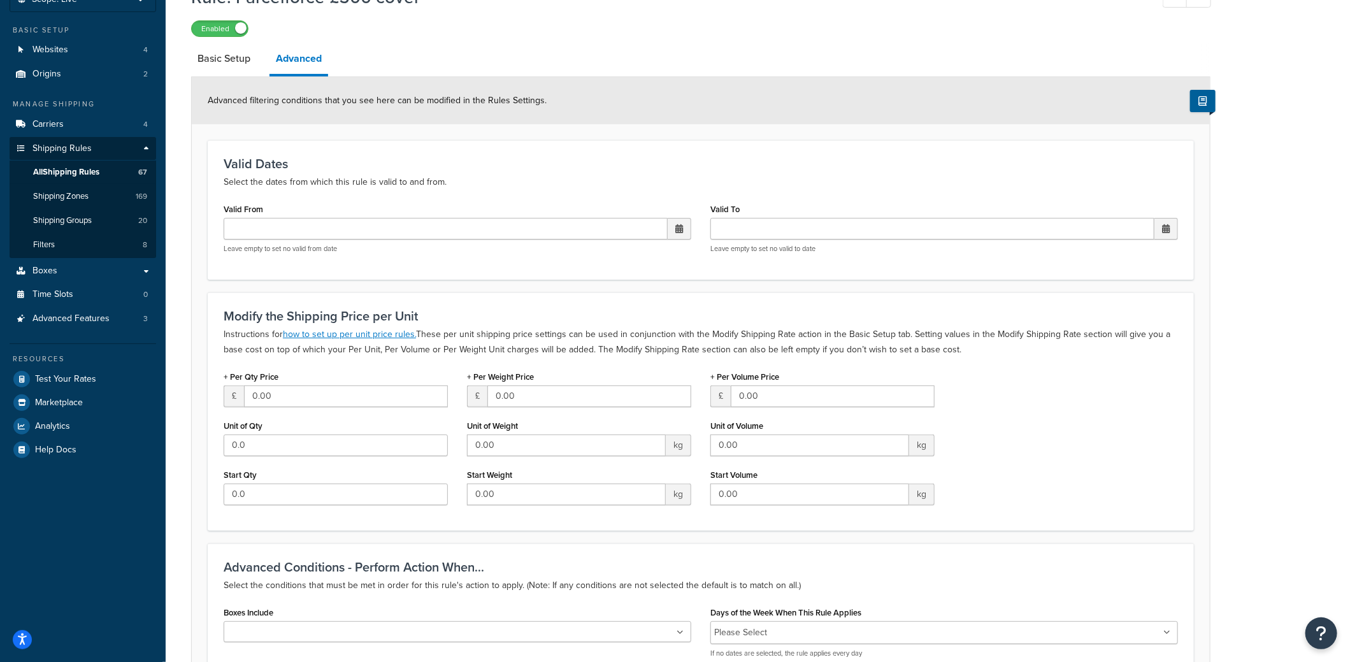
scroll to position [63, 0]
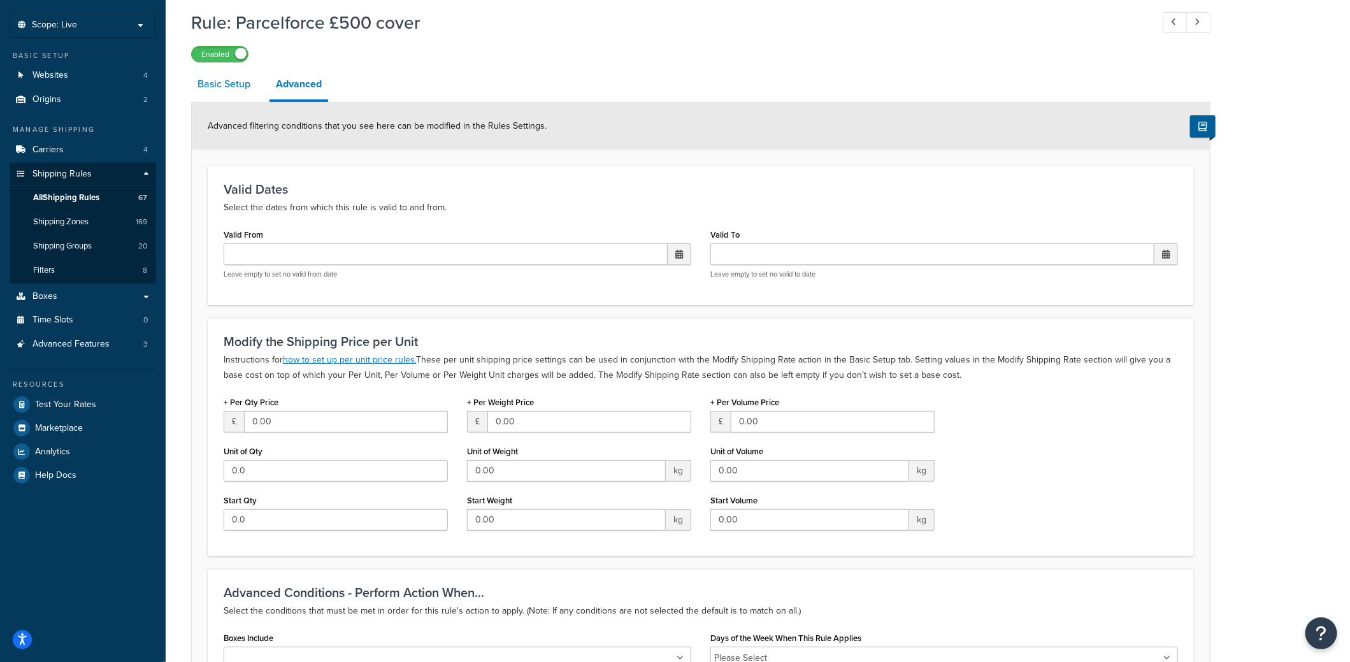
click at [219, 97] on link "Basic Setup" at bounding box center [224, 84] width 66 height 31
select select "SURCHARGE"
select select "ORDER"
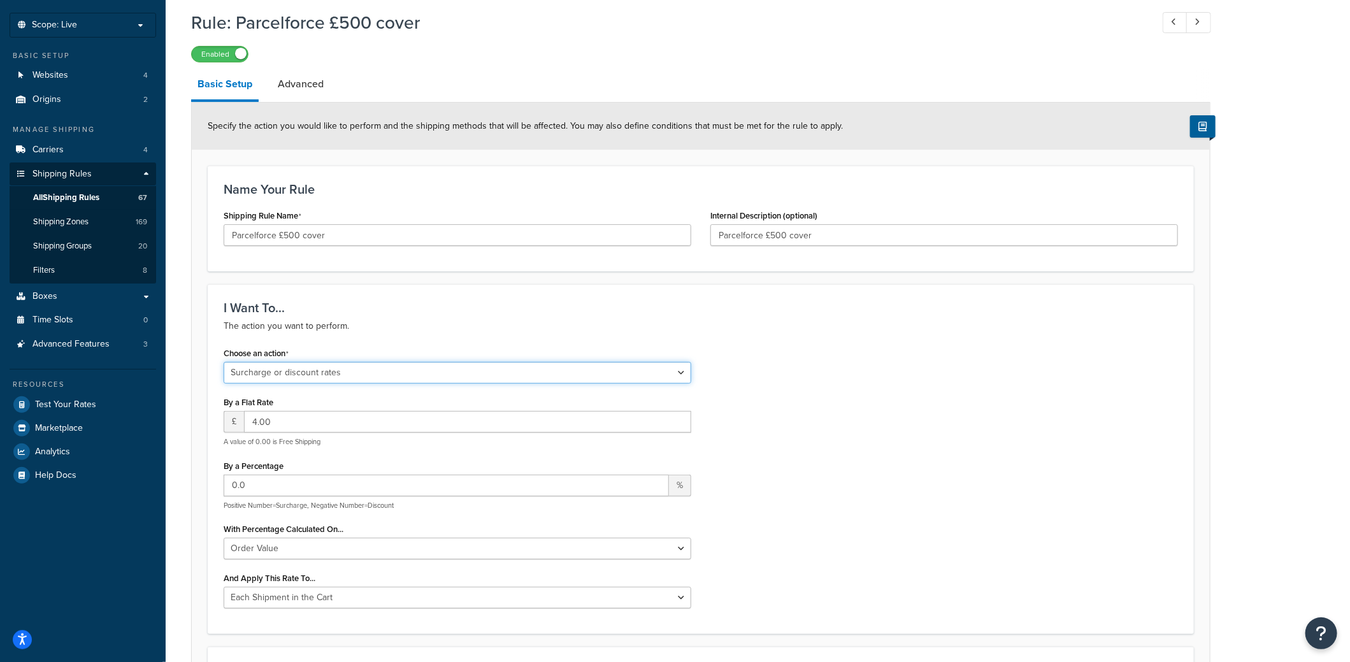
click at [388, 373] on select "Choose an action Override Rates Surcharge or discount rates Hide a shipping met…" at bounding box center [458, 373] width 468 height 22
click at [340, 418] on input "4.00" at bounding box center [467, 422] width 447 height 22
click at [353, 377] on select "Choose an action Override Rates Surcharge or discount rates Hide a shipping met…" at bounding box center [458, 373] width 468 height 22
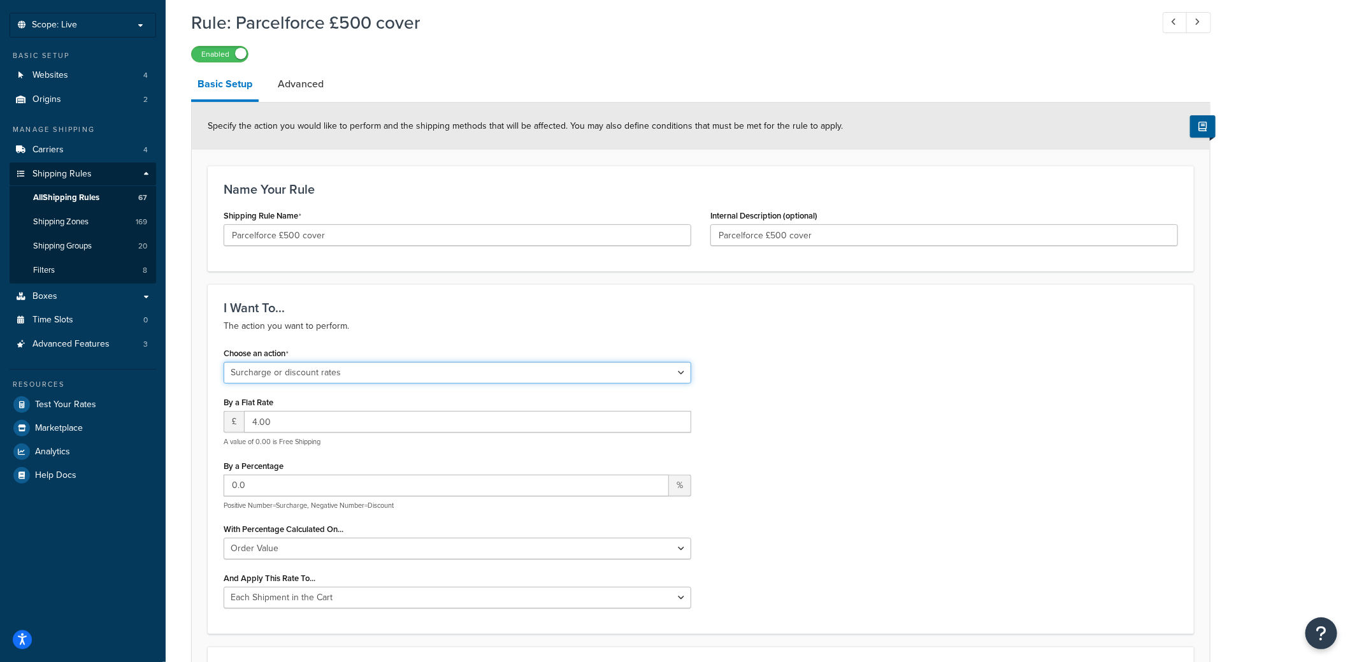
click at [353, 375] on select "Choose an action Override Rates Surcharge or discount rates Hide a shipping met…" at bounding box center [458, 373] width 468 height 22
click at [295, 555] on select "Shipping Price Order Value" at bounding box center [458, 549] width 468 height 22
click at [296, 554] on select "Shipping Price Order Value" at bounding box center [458, 549] width 468 height 22
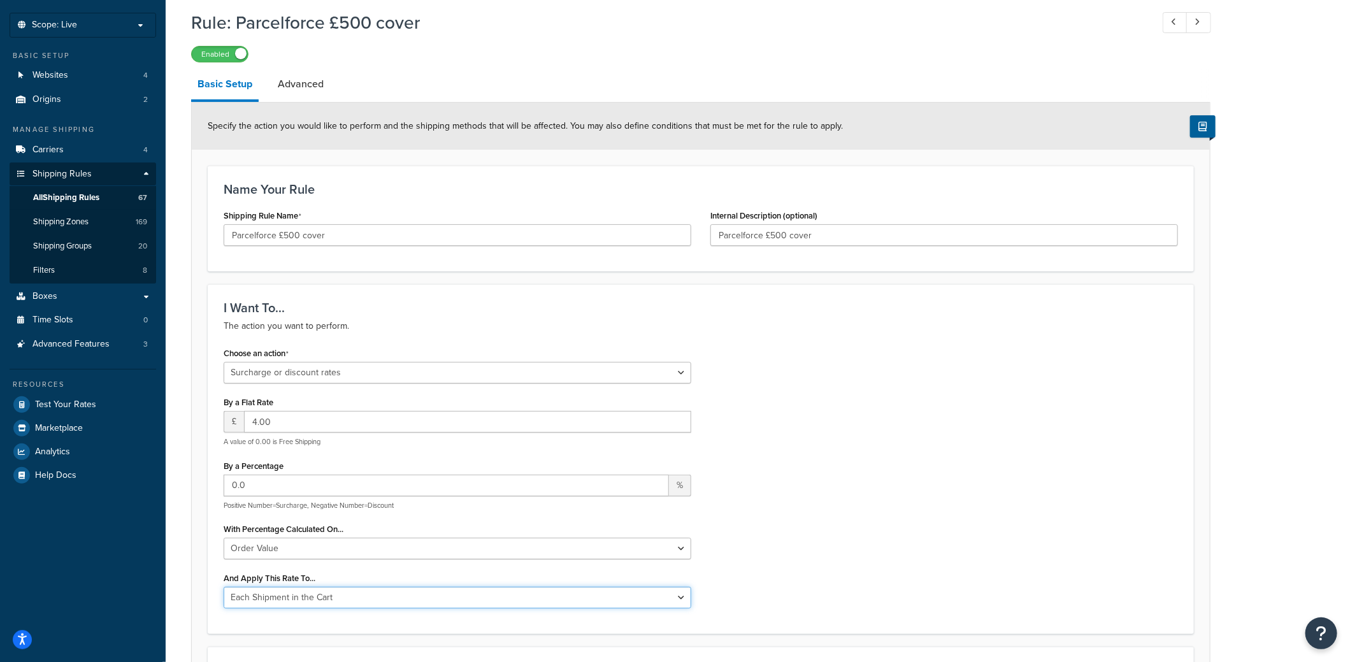
click at [292, 592] on select "Each Shipment in the Cart Each Shipping Group in the Cart Each Item within a Sh…" at bounding box center [458, 598] width 468 height 22
click at [292, 591] on select "Each Shipment in the Cart Each Shipping Group in the Cart Each Item within a Sh…" at bounding box center [458, 598] width 468 height 22
click at [309, 83] on link "Advanced" at bounding box center [300, 84] width 59 height 31
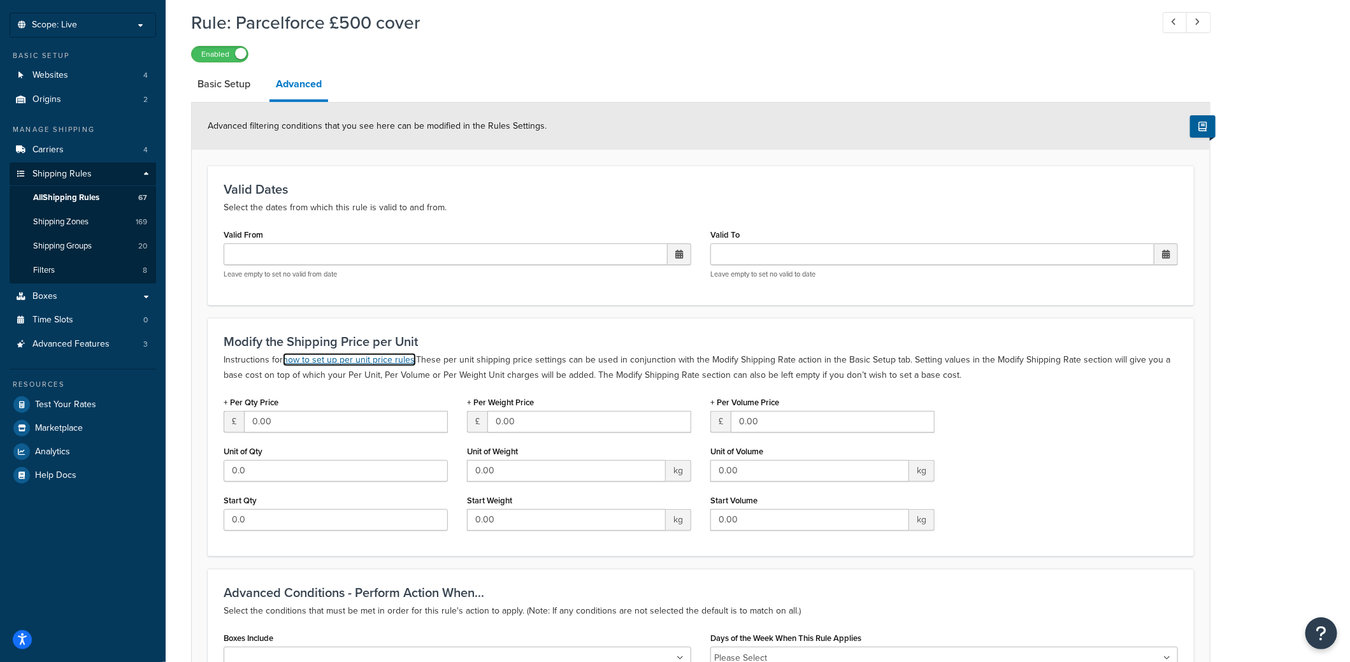
click at [391, 361] on link "how to set up per unit price rules." at bounding box center [349, 359] width 133 height 13
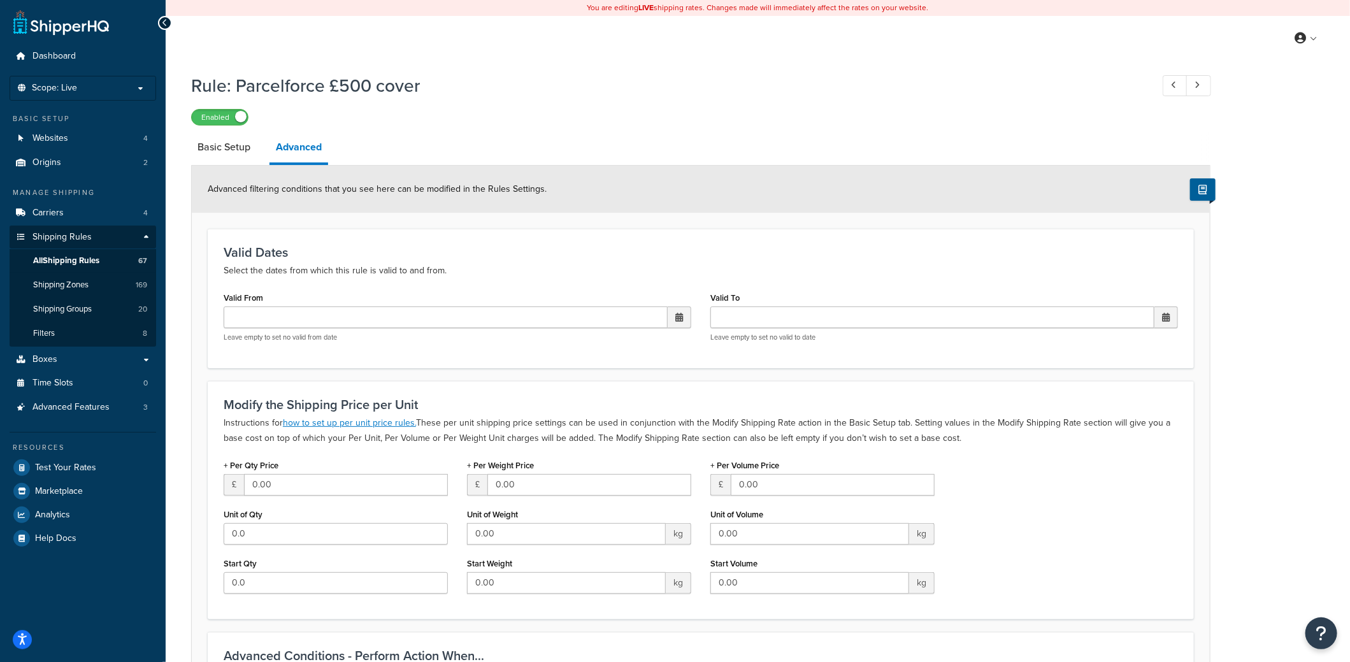
scroll to position [63, 0]
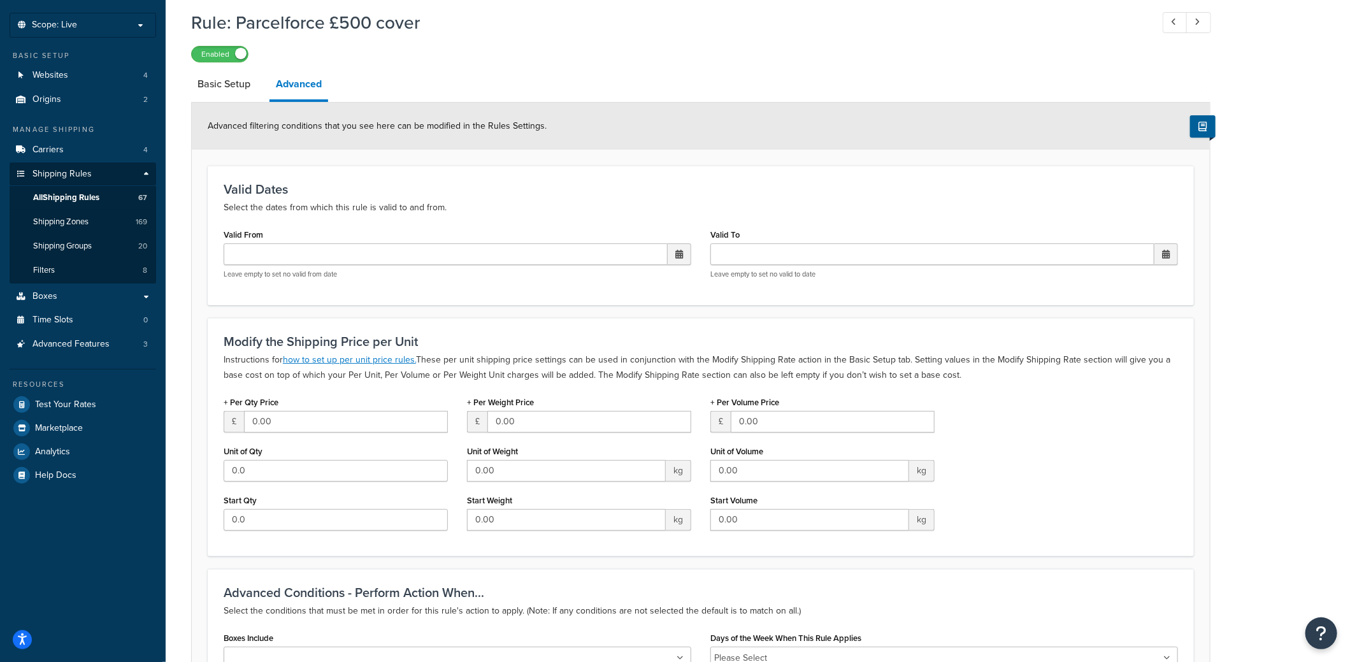
select select "SURCHARGE"
select select "ORDER"
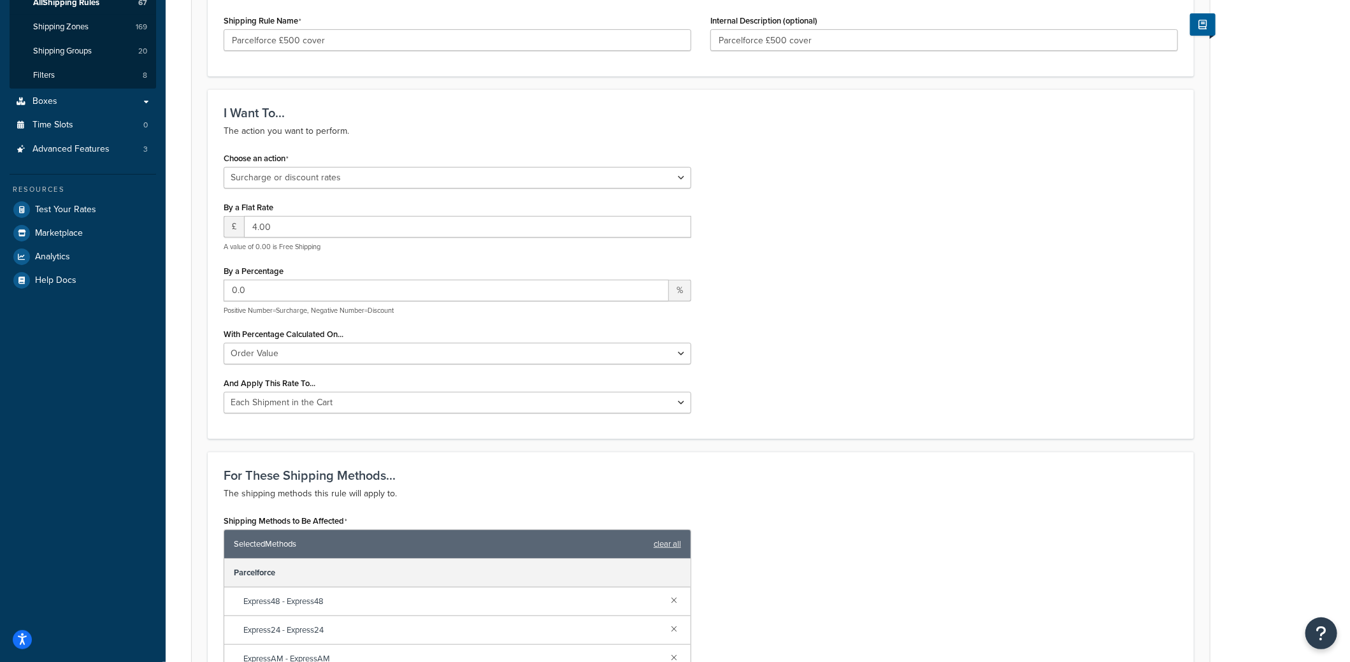
scroll to position [0, 0]
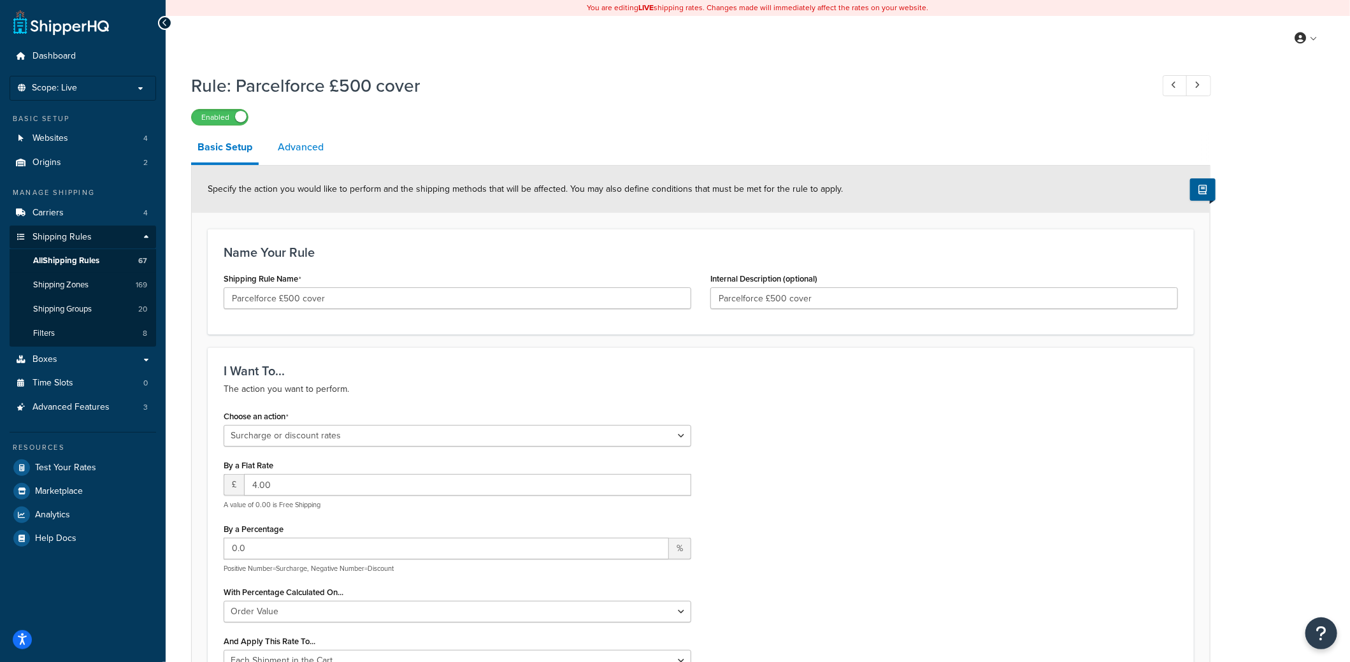
click at [297, 148] on link "Advanced" at bounding box center [300, 147] width 59 height 31
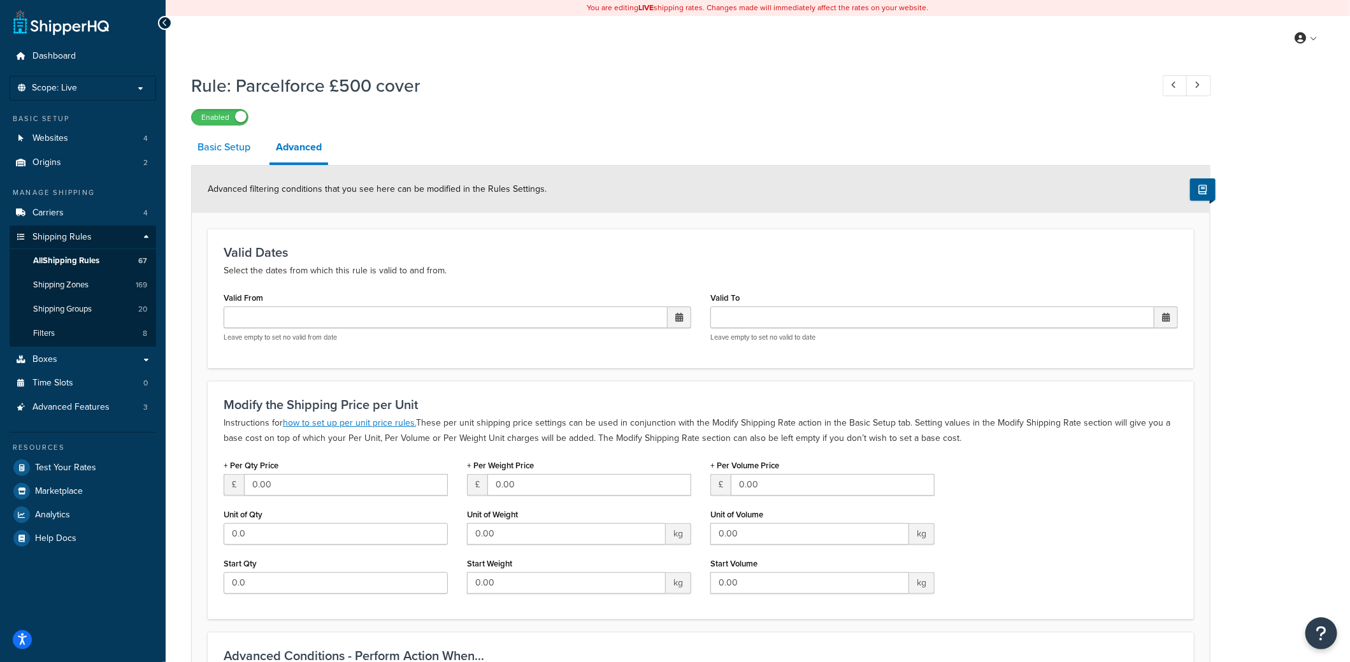
click at [231, 140] on link "Basic Setup" at bounding box center [224, 147] width 66 height 31
select select "SURCHARGE"
select select "ORDER"
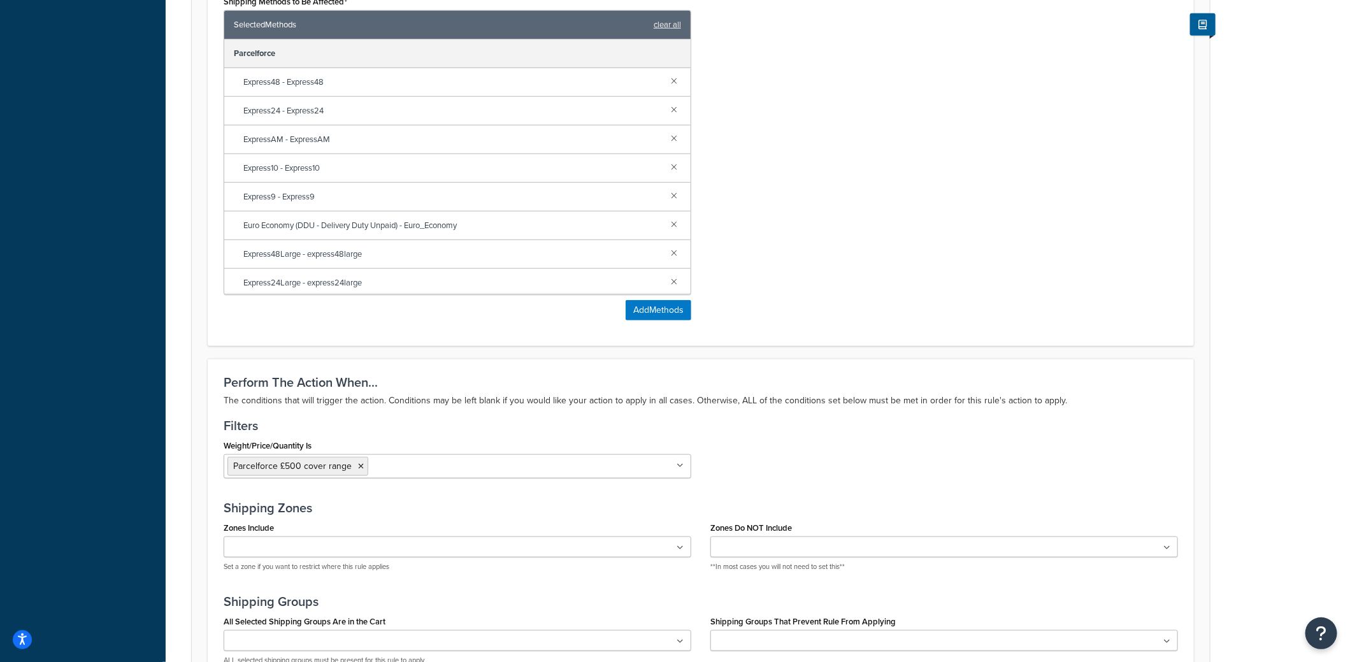
scroll to position [801, 0]
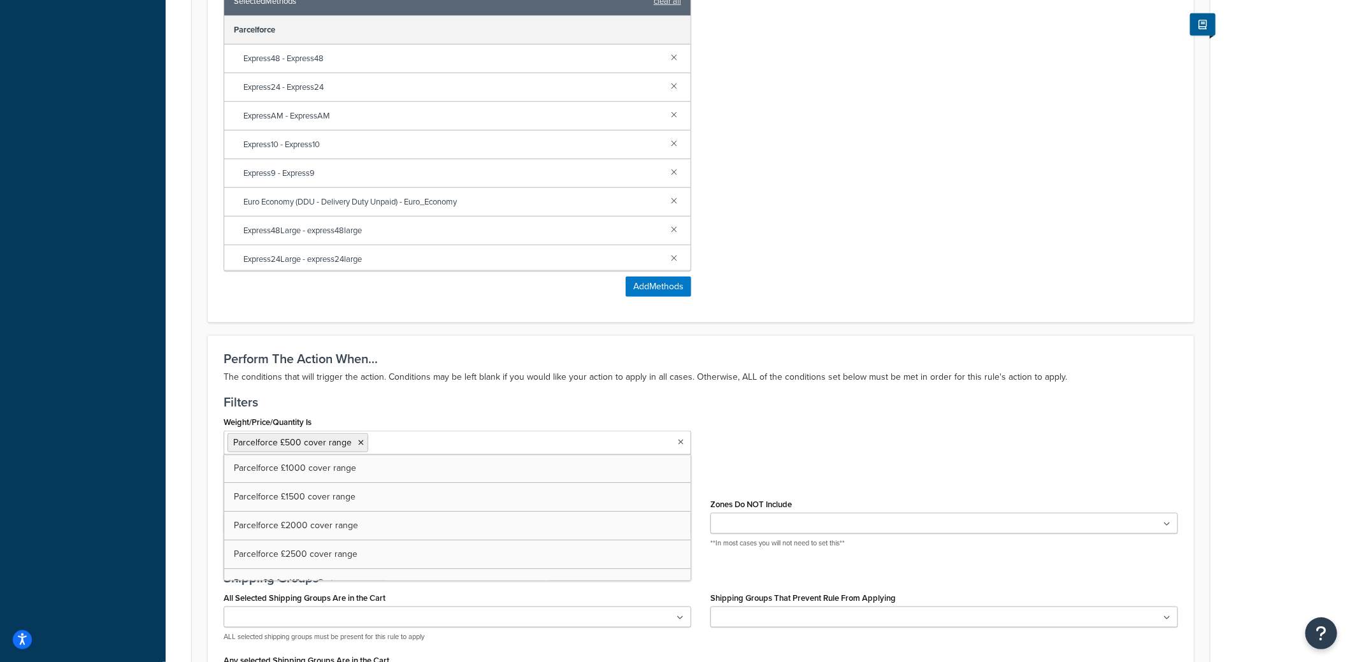
click at [415, 440] on input "Weight/Price/Quantity Is" at bounding box center [427, 442] width 113 height 14
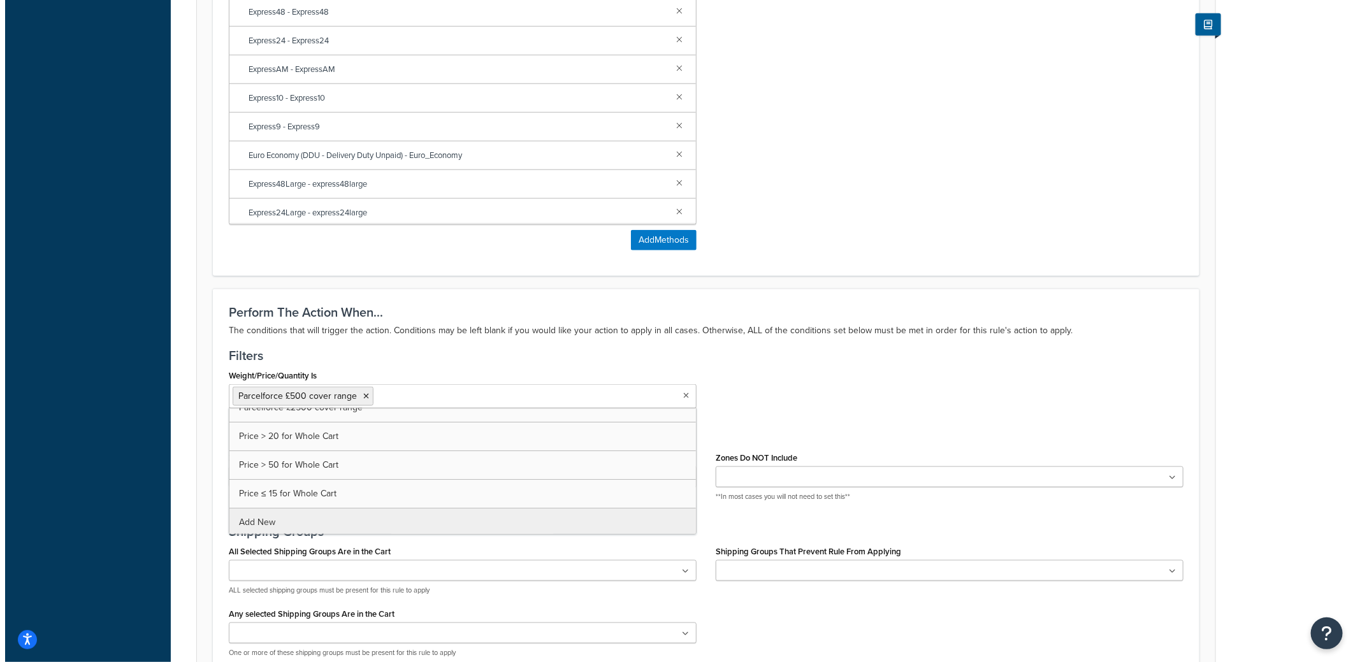
scroll to position [865, 0]
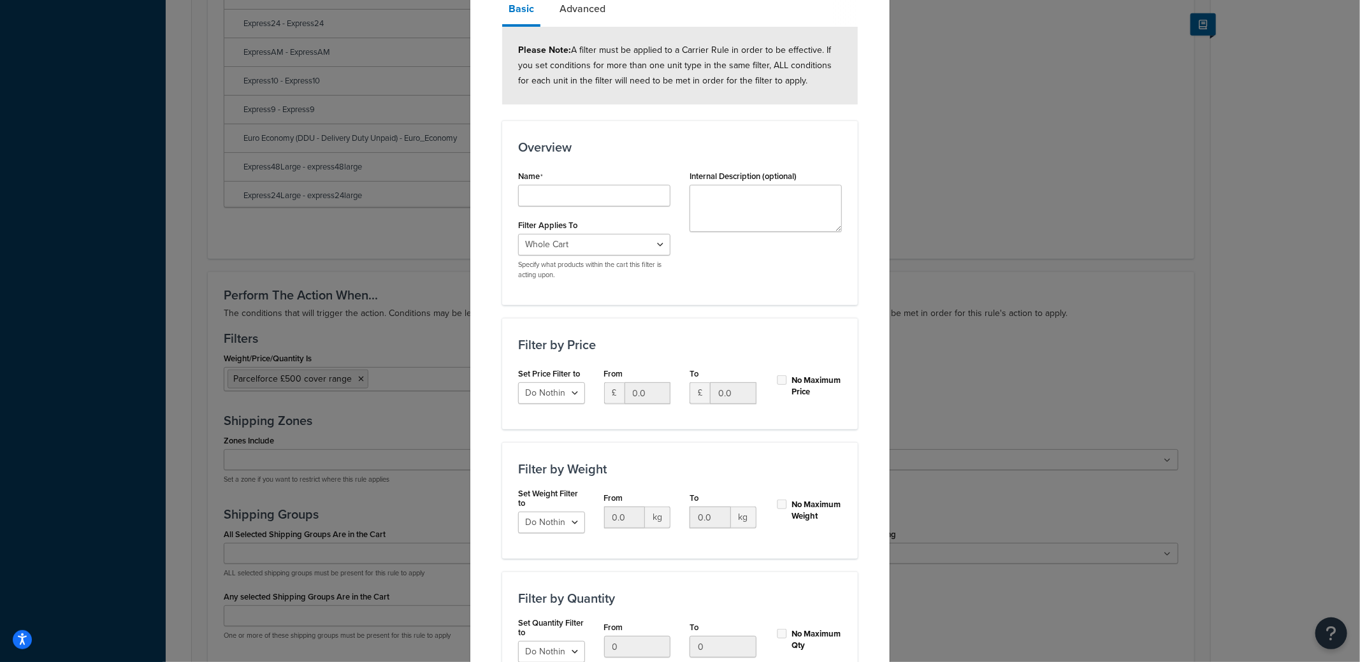
scroll to position [127, 0]
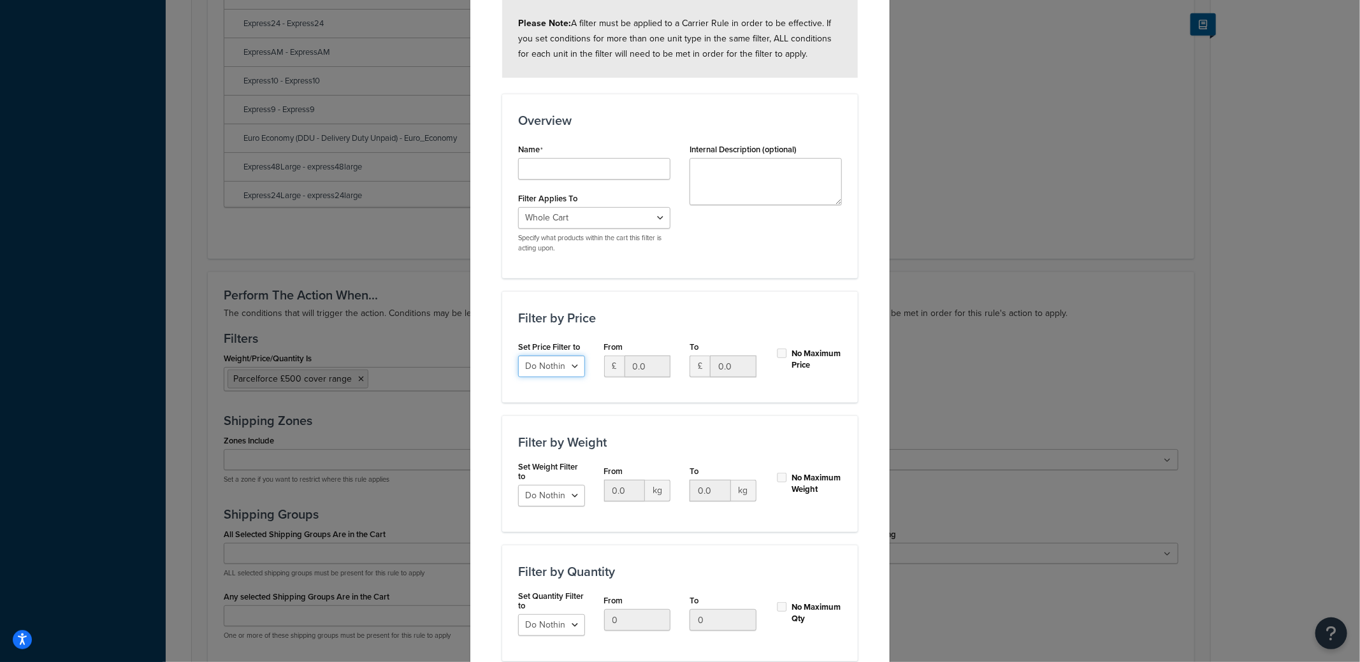
click at [568, 359] on select "Do Nothing Apply to a Range" at bounding box center [551, 366] width 67 height 22
click at [564, 358] on select "Do Nothing Apply to a Range" at bounding box center [551, 366] width 67 height 22
click at [775, 301] on div "Filter by Price Set Price Filter to Do Nothing Apply to a Range From £ 0.0 To £…" at bounding box center [679, 346] width 355 height 111
click at [964, 79] on div "Create New Filter Basic Advanced Please Note: A filter must be applied to a Car…" at bounding box center [680, 331] width 1360 height 662
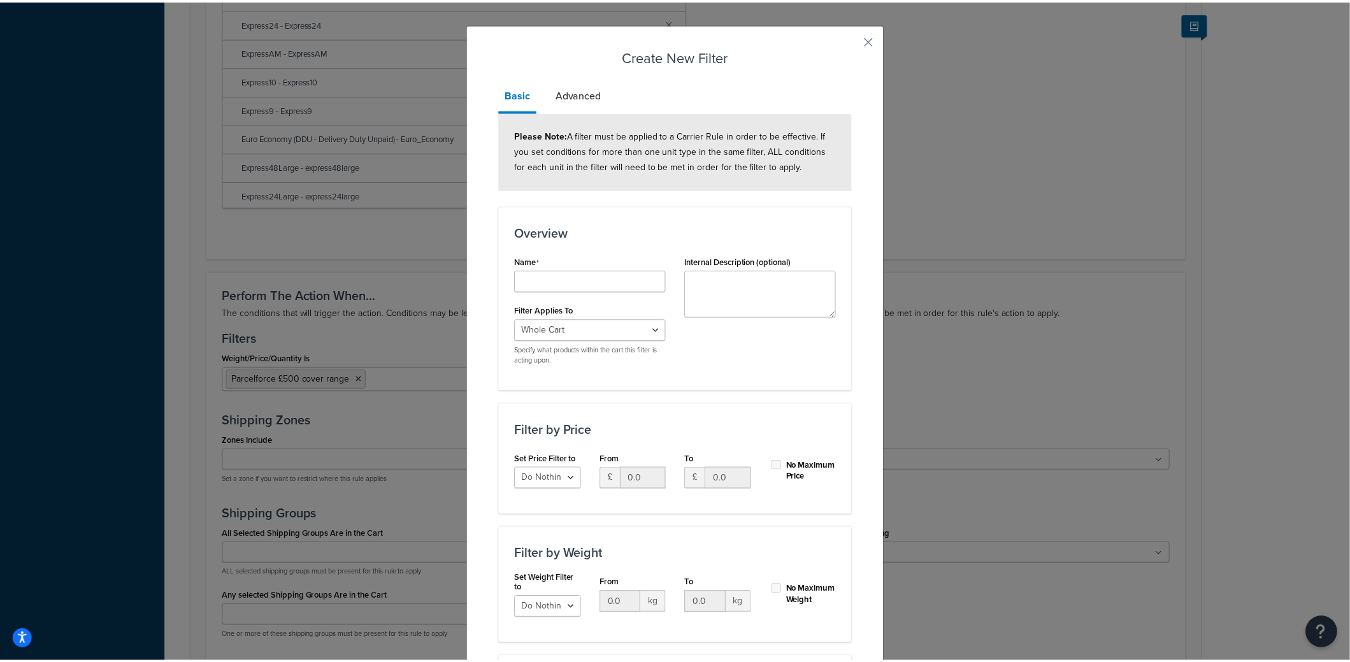
scroll to position [0, 0]
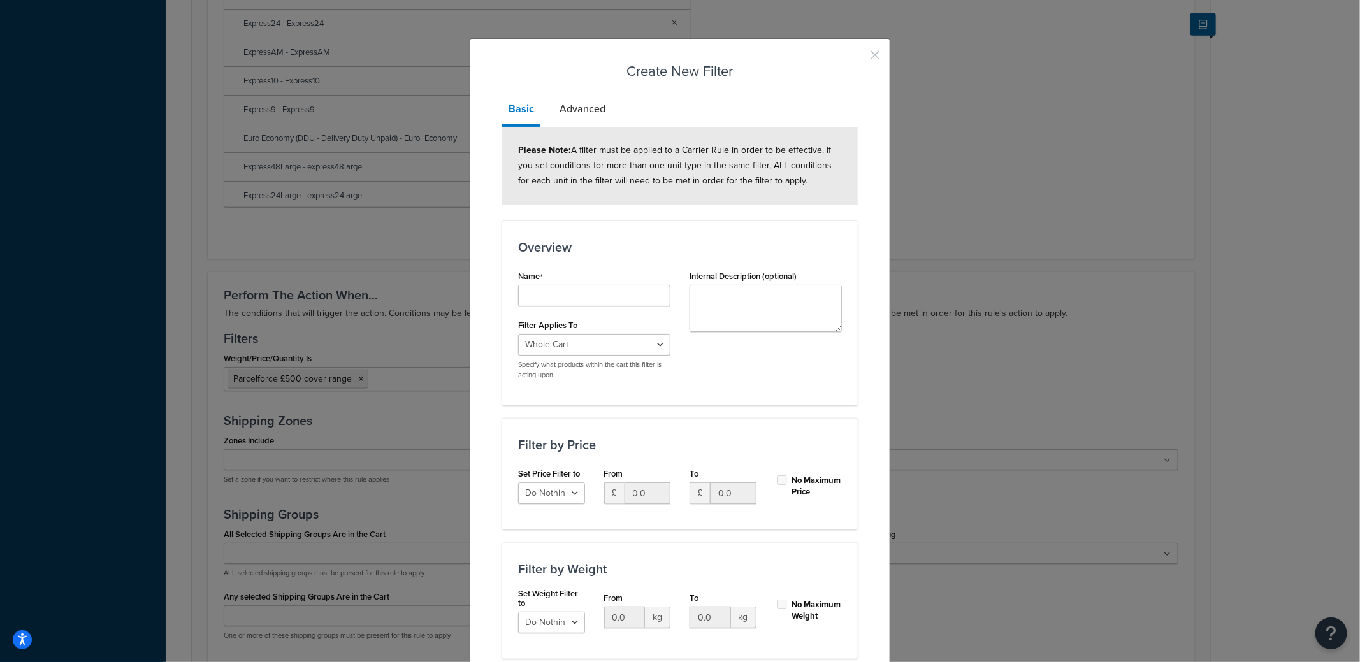
click at [858, 58] on button "button" at bounding box center [855, 59] width 3 height 3
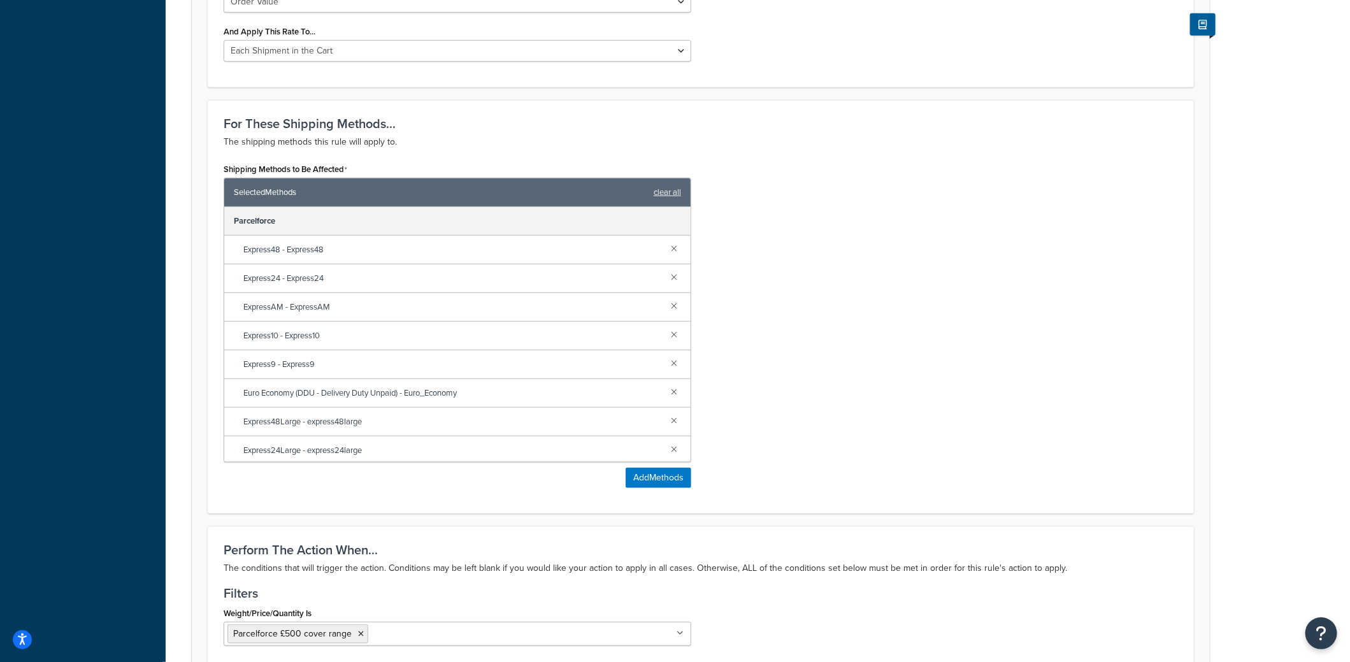
click at [889, 259] on div "Shipping Methods to Be Affected Selected Methods clear all Parcelforce Express4…" at bounding box center [700, 329] width 973 height 338
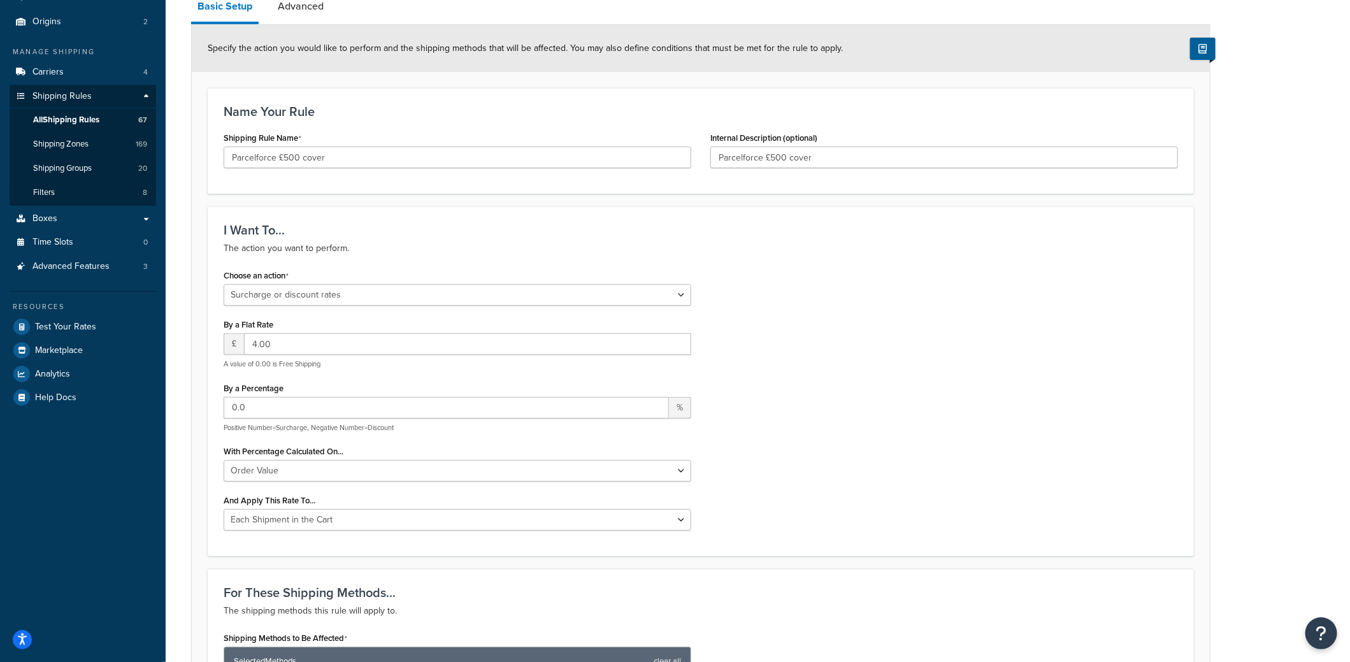
scroll to position [100, 0]
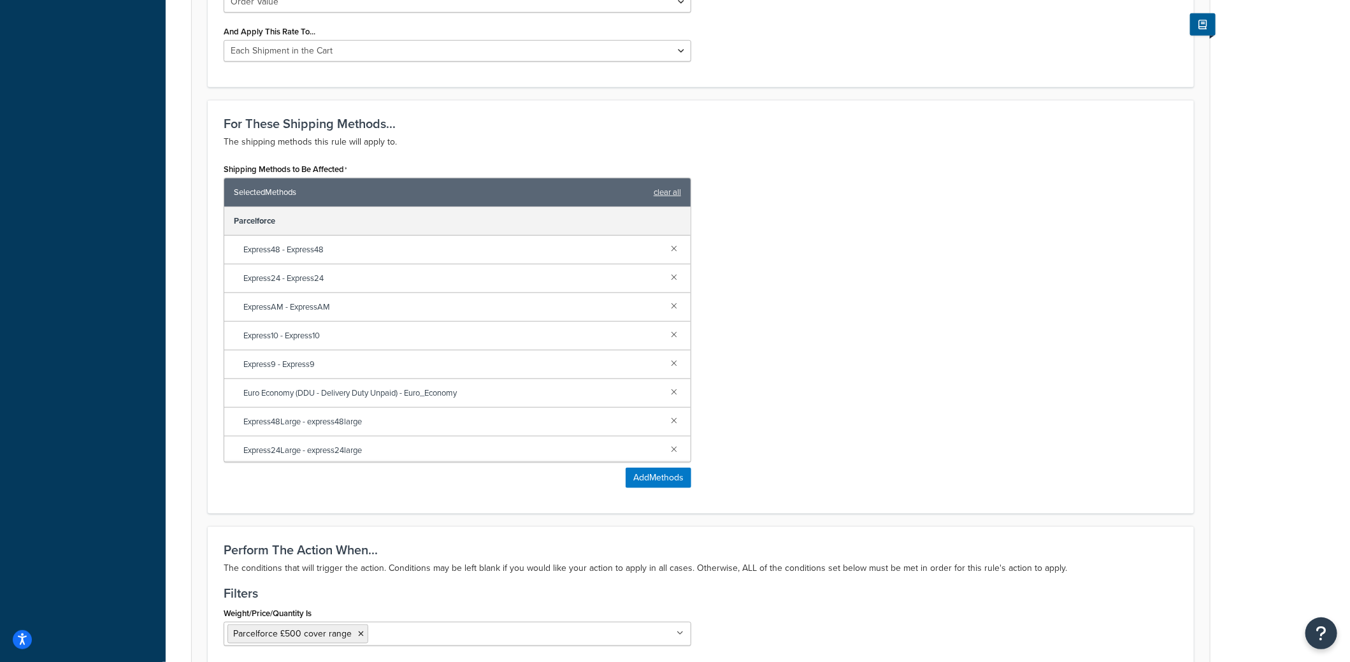
click at [819, 288] on div "Shipping Methods to Be Affected Selected Methods clear all Parcelforce Express4…" at bounding box center [700, 329] width 973 height 338
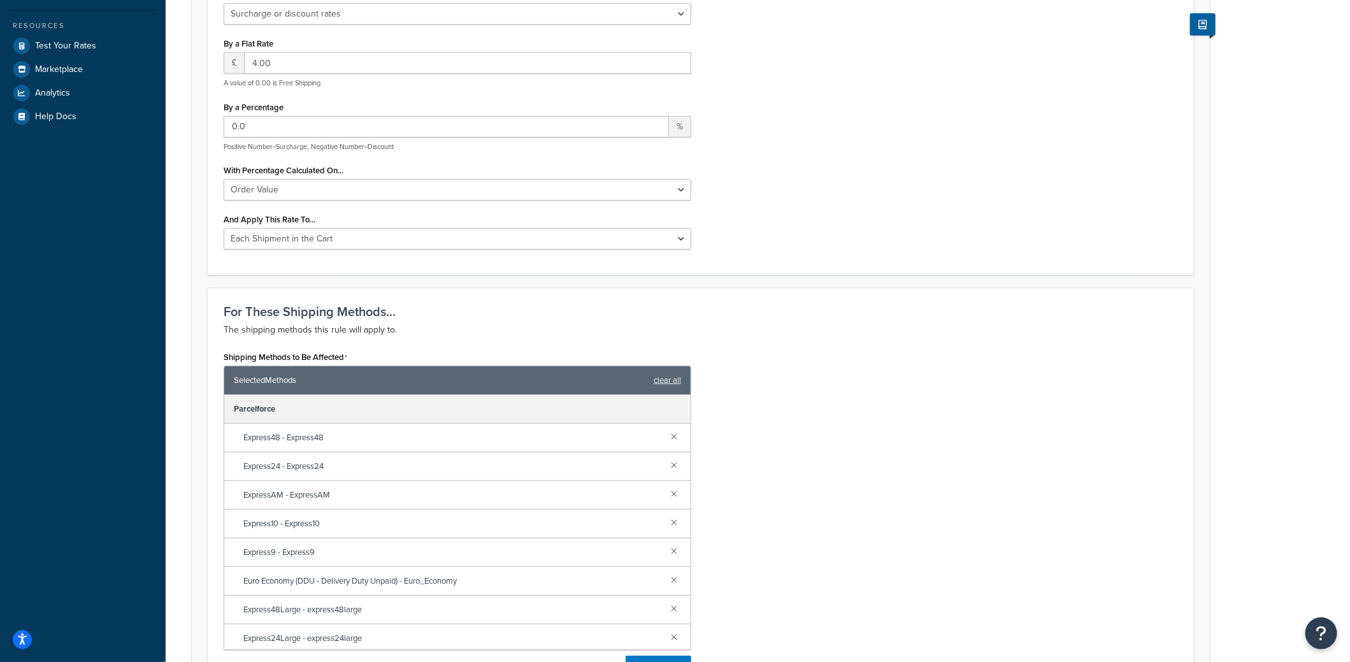
scroll to position [419, 0]
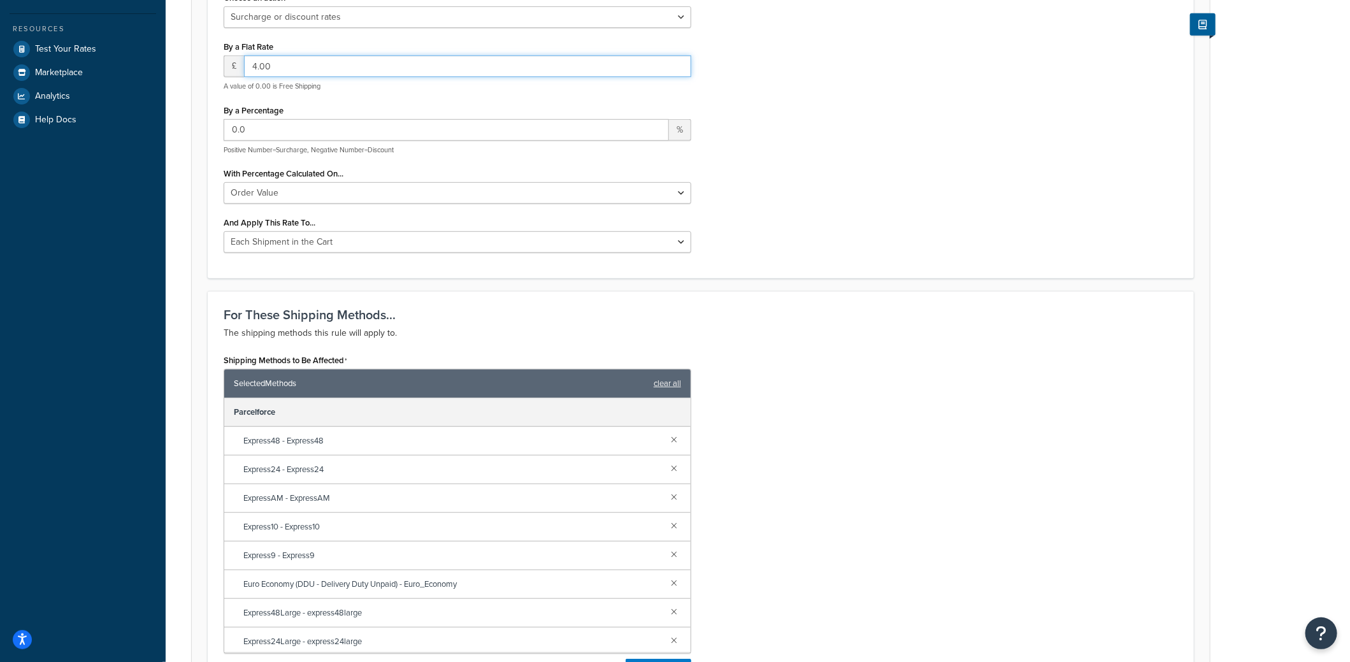
click at [287, 69] on input "4.00" at bounding box center [467, 66] width 447 height 22
click at [661, 59] on input "4.00" at bounding box center [467, 66] width 447 height 22
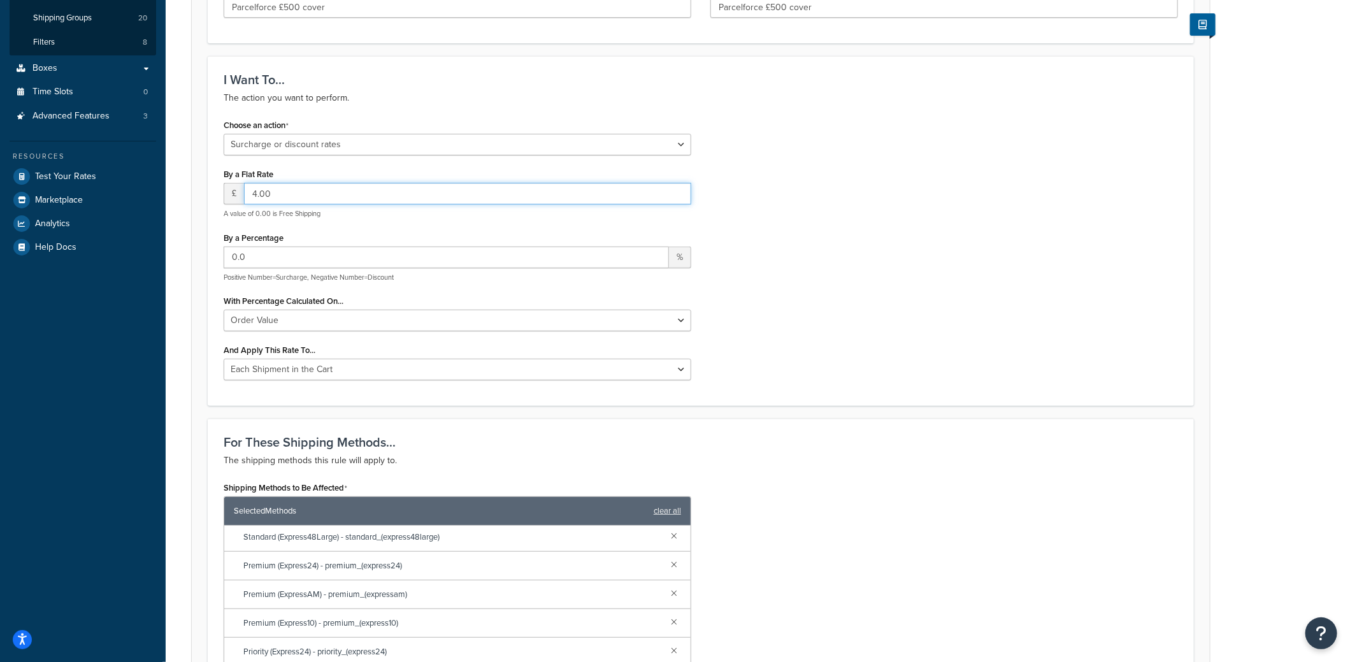
scroll to position [227, 0]
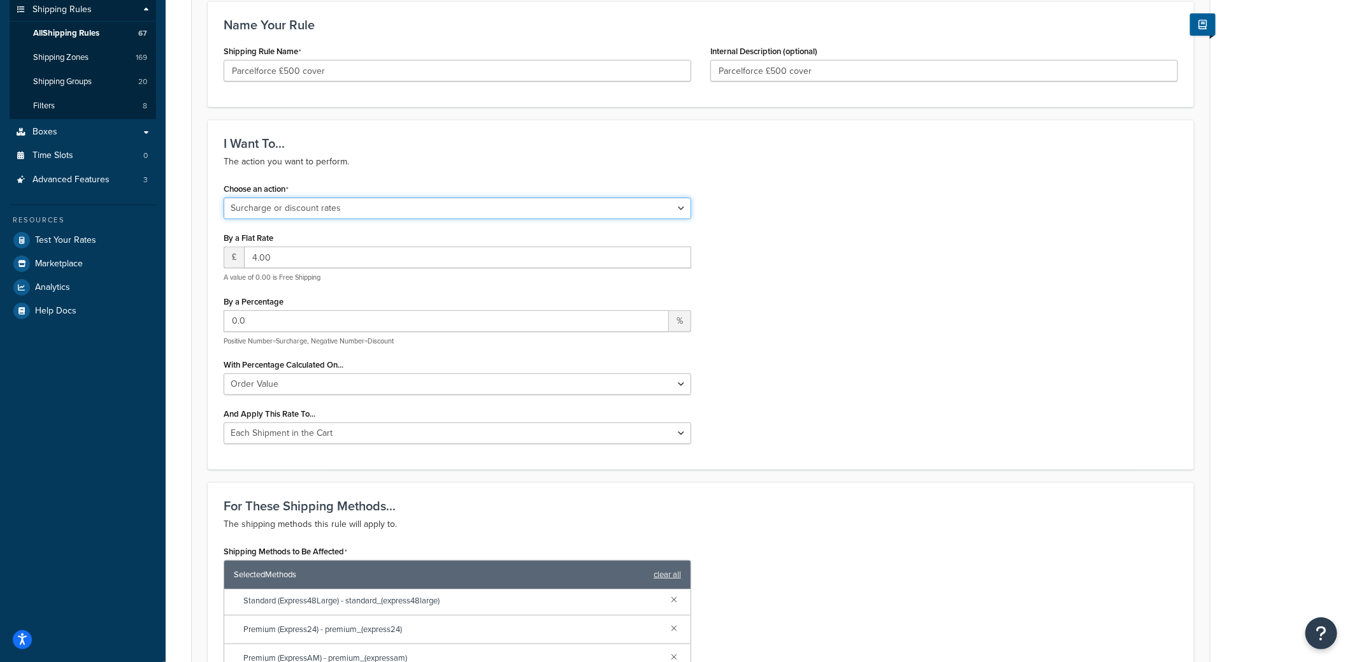
click at [267, 203] on select "Choose an action Override Rates Surcharge or discount rates Hide a shipping met…" at bounding box center [458, 208] width 468 height 22
drag, startPoint x: 810, startPoint y: 222, endPoint x: 784, endPoint y: 275, distance: 59.0
click at [810, 223] on div "Choose an action Choose an action Override Rates Surcharge or discount rates Hi…" at bounding box center [700, 317] width 973 height 274
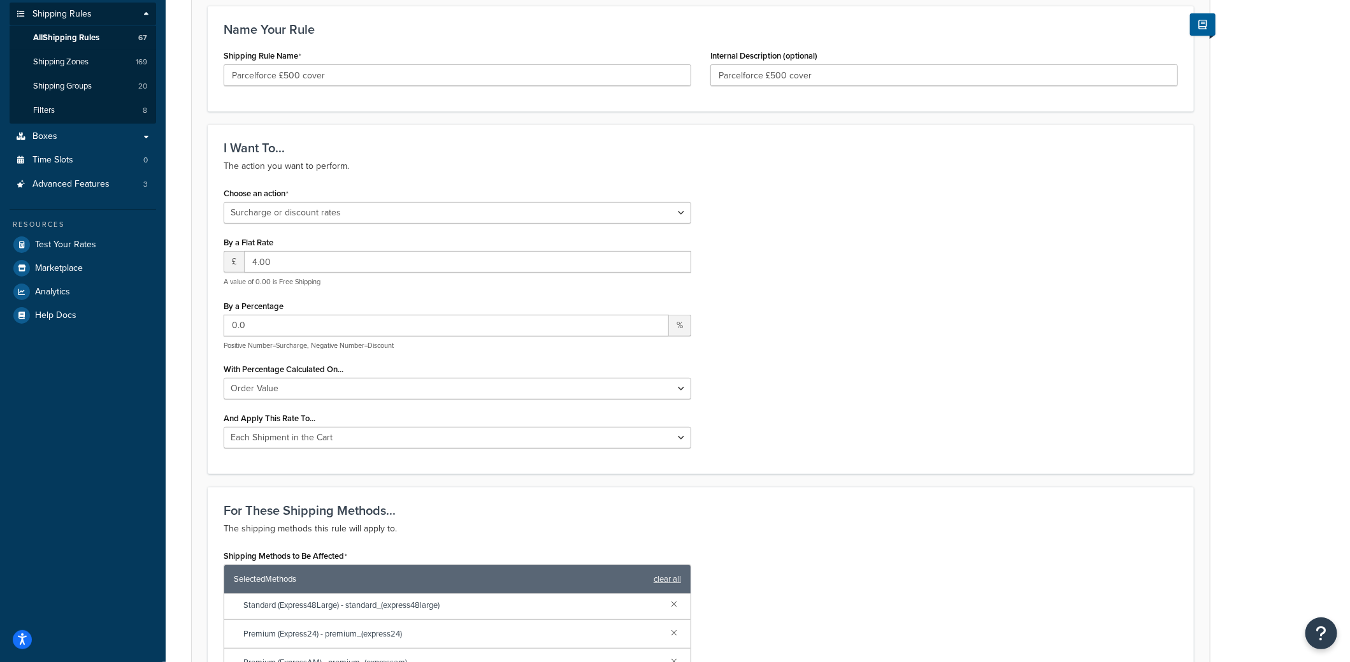
scroll to position [0, 0]
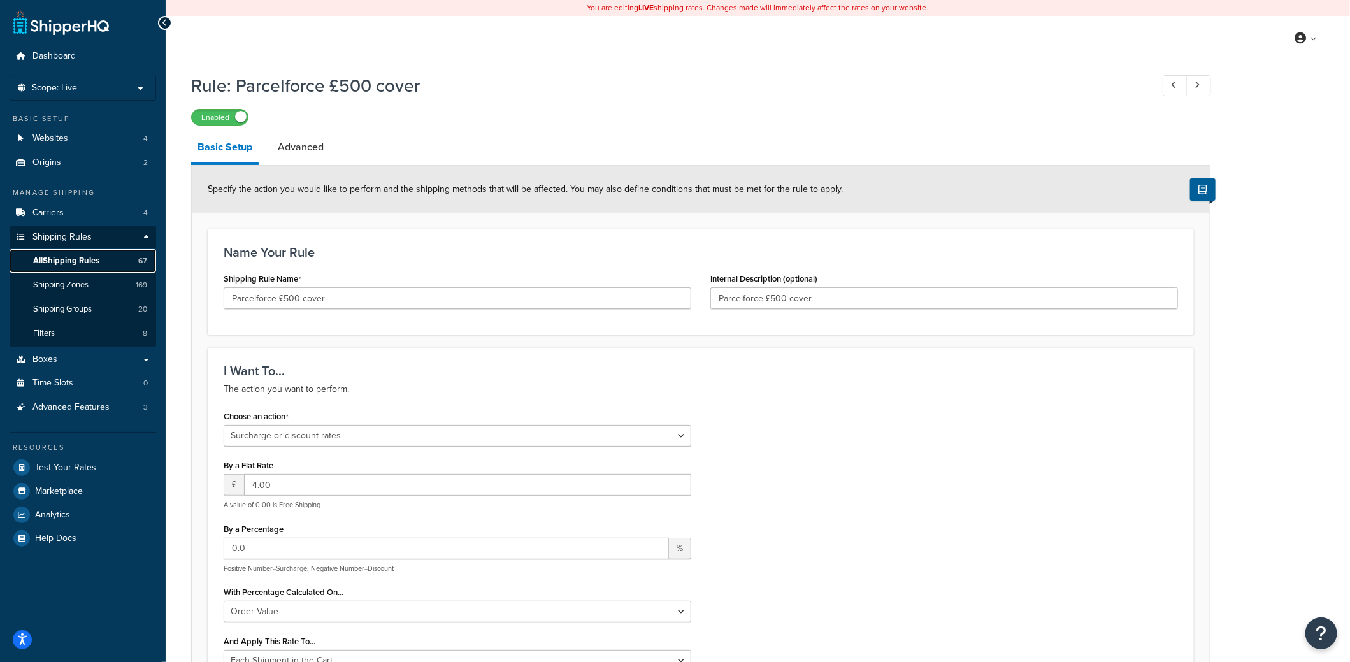
click at [71, 255] on span "All Shipping Rules" at bounding box center [66, 260] width 66 height 11
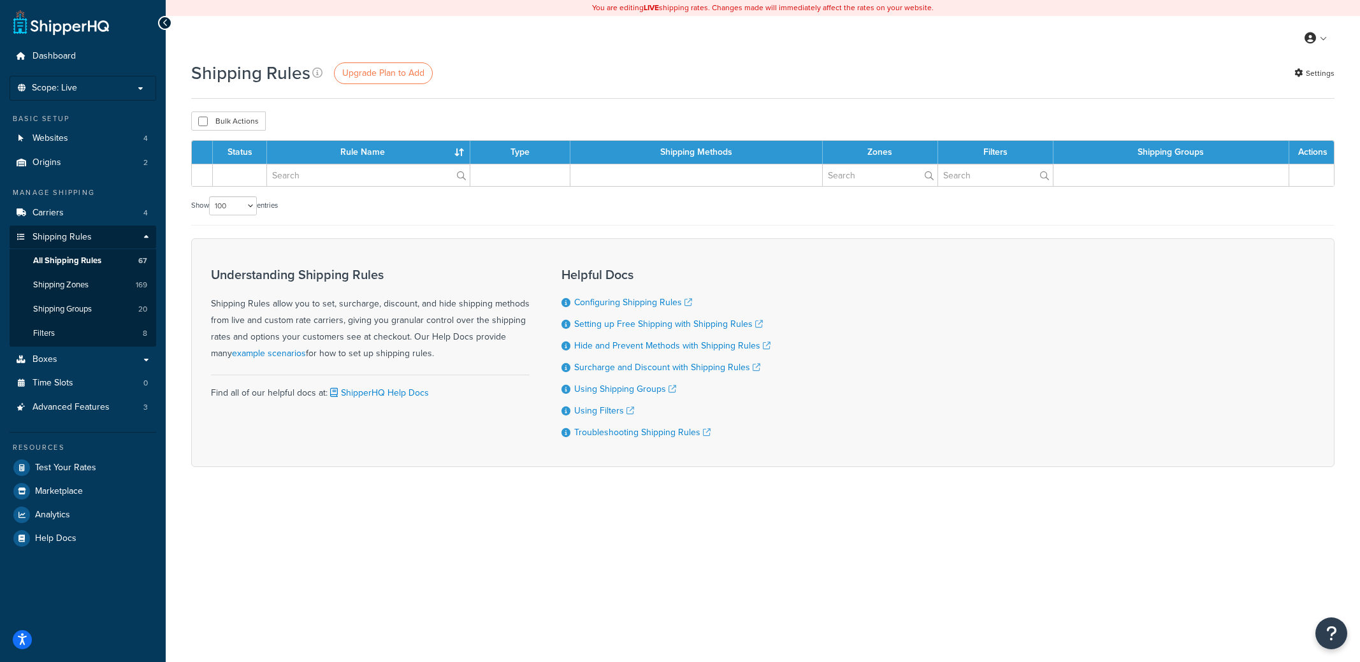
select select "100"
